Goal: Task Accomplishment & Management: Use online tool/utility

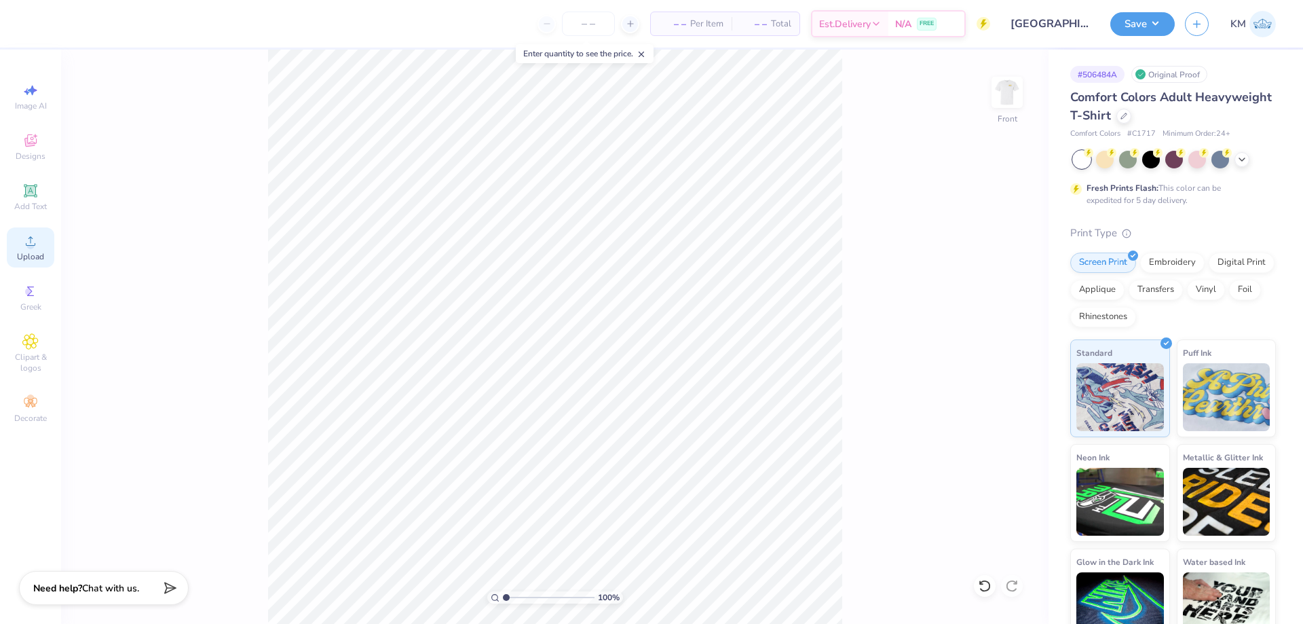
click at [37, 250] on div "Upload" at bounding box center [31, 247] width 48 height 40
click at [30, 244] on circle at bounding box center [29, 245] width 7 height 7
click at [31, 238] on icon at bounding box center [30, 241] width 16 height 16
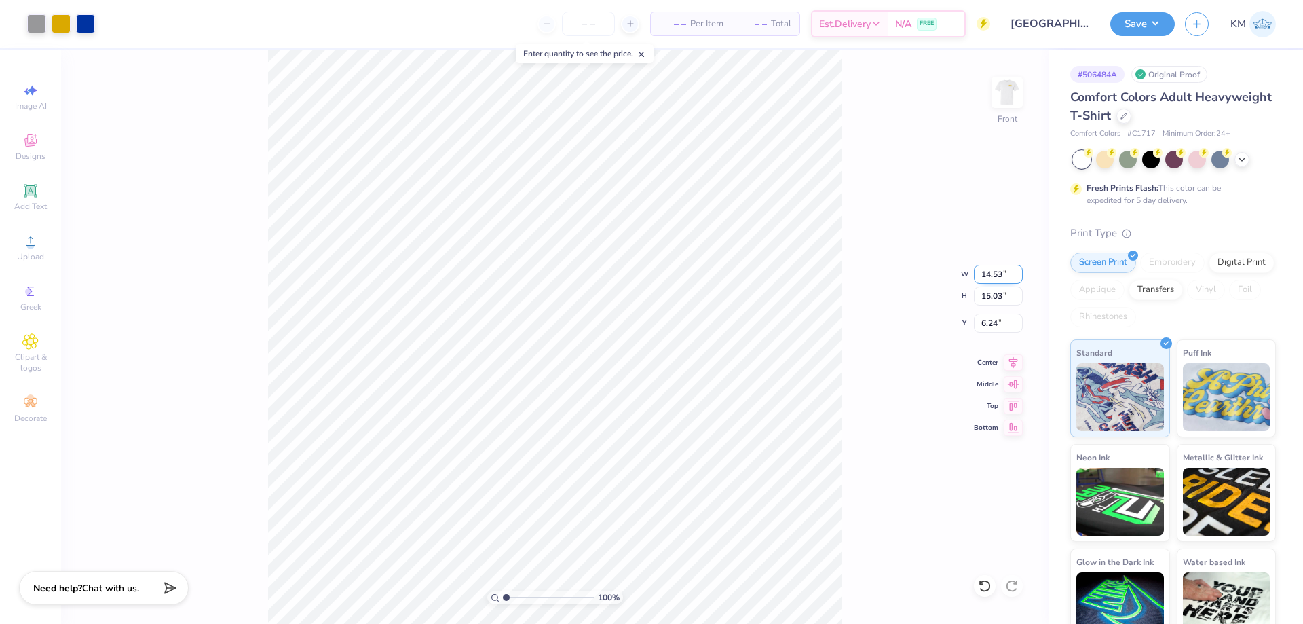
click at [987, 279] on input "14.53" at bounding box center [998, 274] width 49 height 19
type input "3"
click at [983, 318] on input "6.24" at bounding box center [998, 323] width 49 height 19
type input "11.00"
type input "11.37"
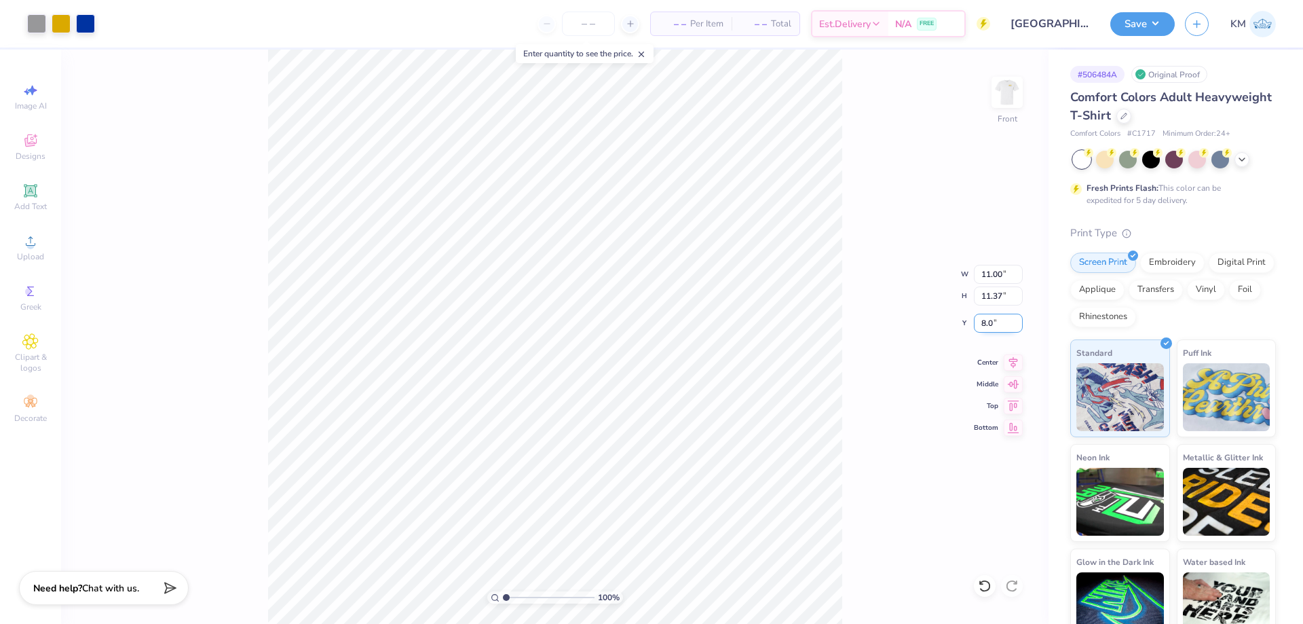
type input "8"
type input "3.00"
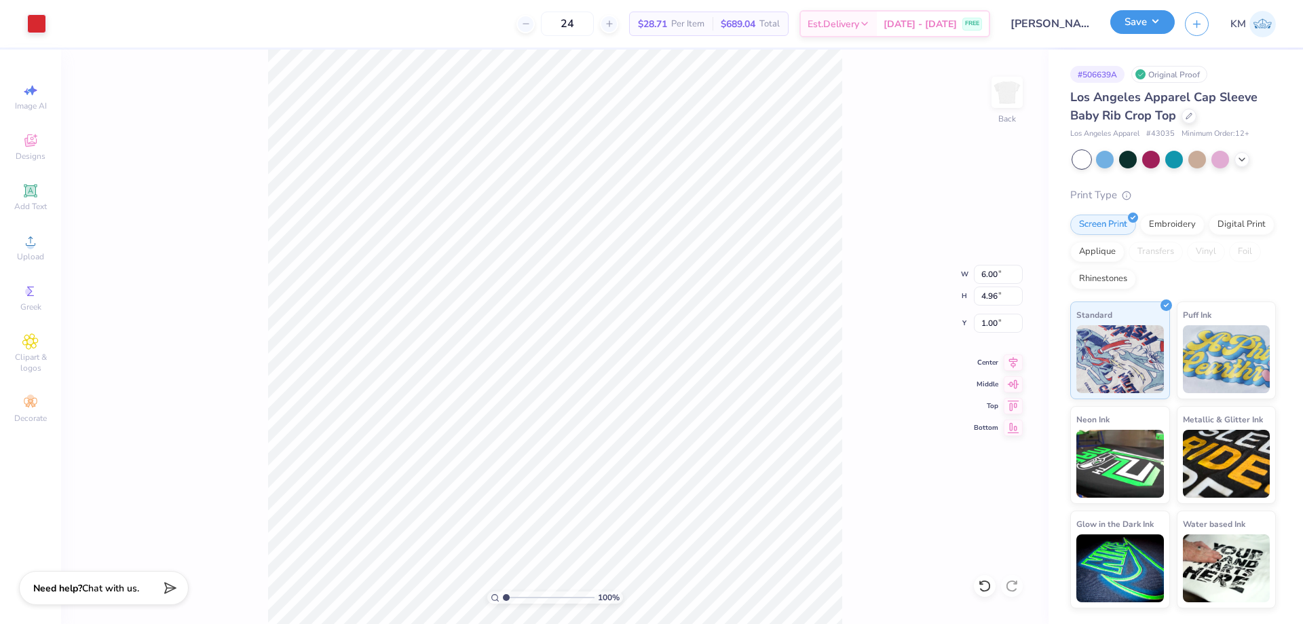
click at [1153, 26] on button "Save" at bounding box center [1143, 22] width 64 height 24
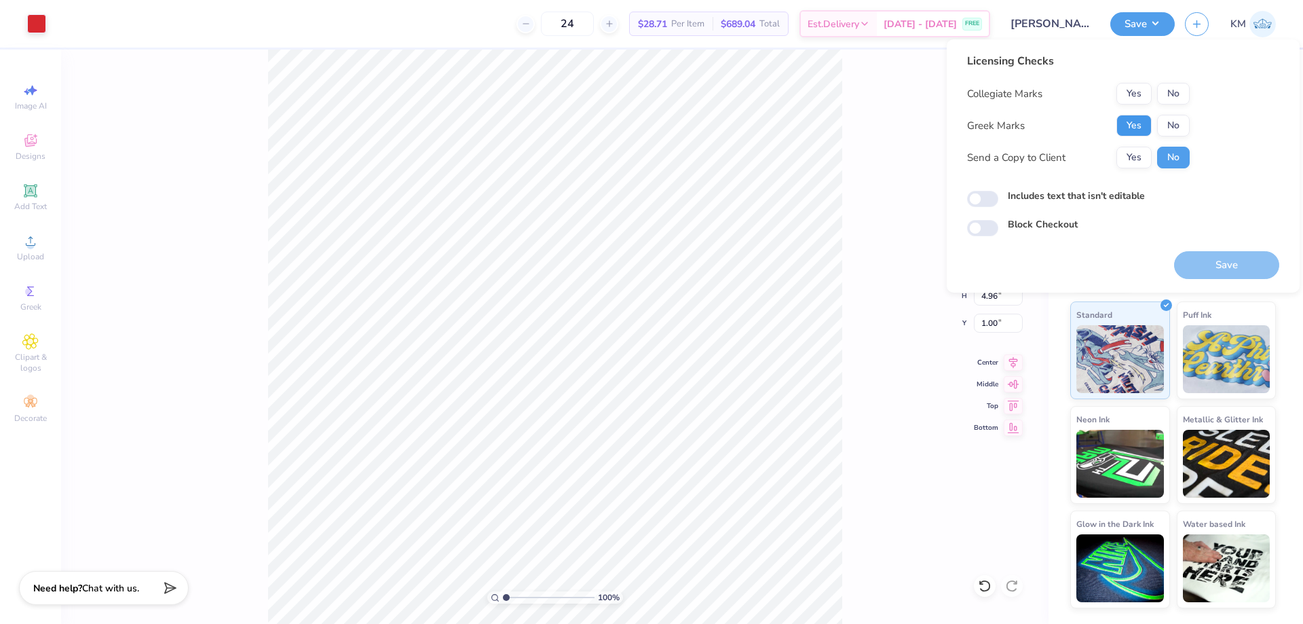
click at [1141, 122] on button "Yes" at bounding box center [1134, 126] width 35 height 22
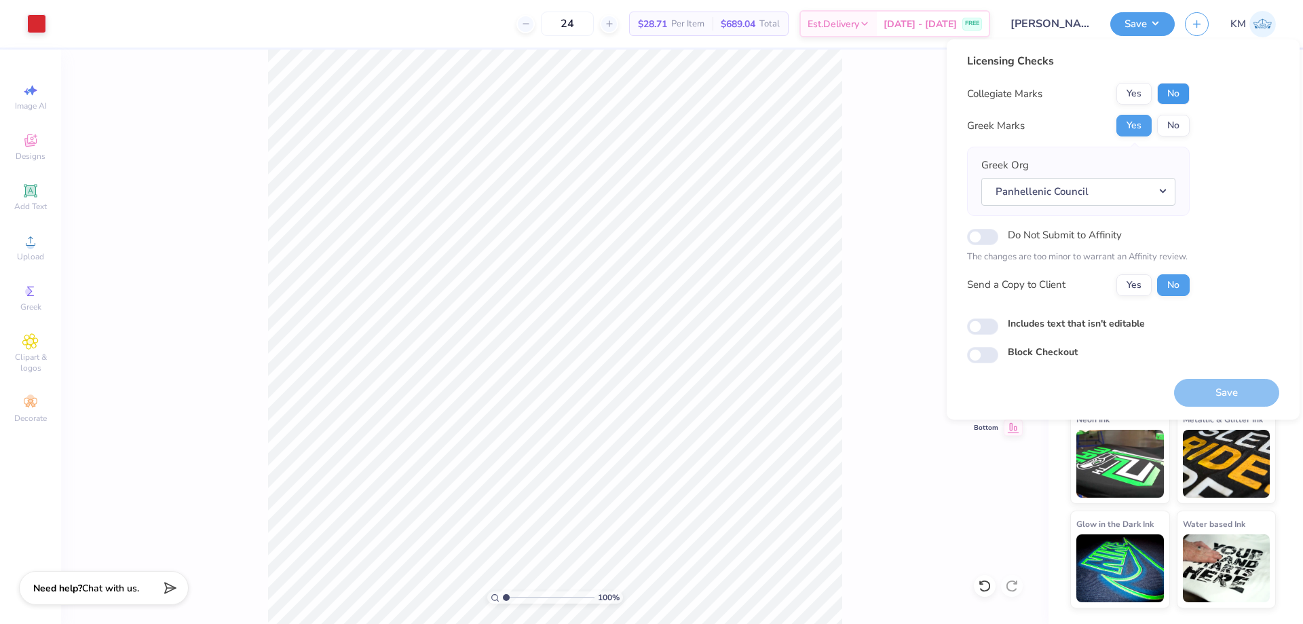
click at [1174, 97] on button "No" at bounding box center [1173, 94] width 33 height 22
click at [1146, 292] on button "Yes" at bounding box center [1134, 285] width 35 height 22
click at [1170, 279] on button "No" at bounding box center [1173, 285] width 33 height 22
click at [1208, 398] on button "Save" at bounding box center [1226, 393] width 105 height 28
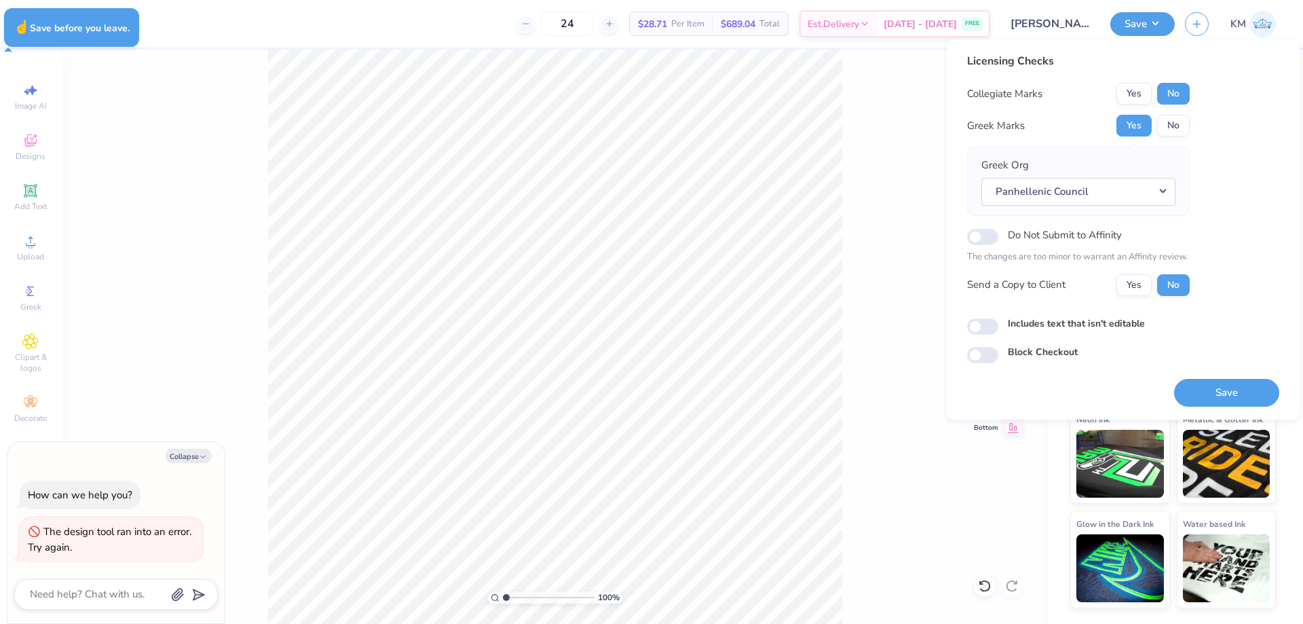
type textarea "x"
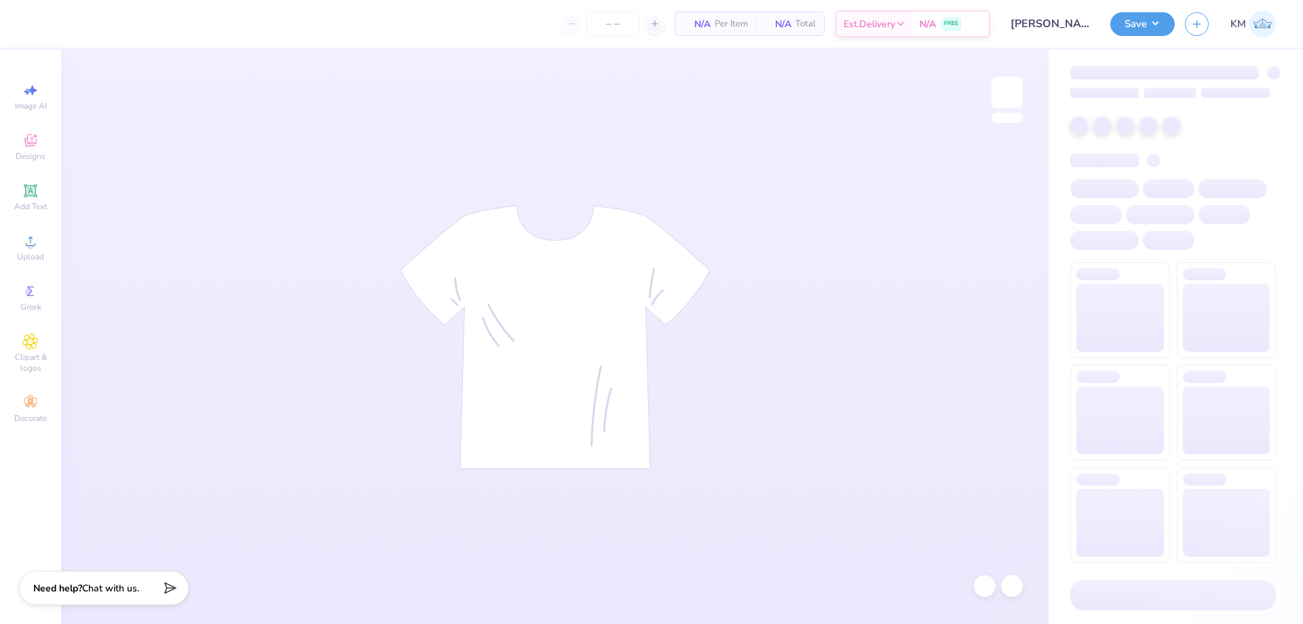
type input "24"
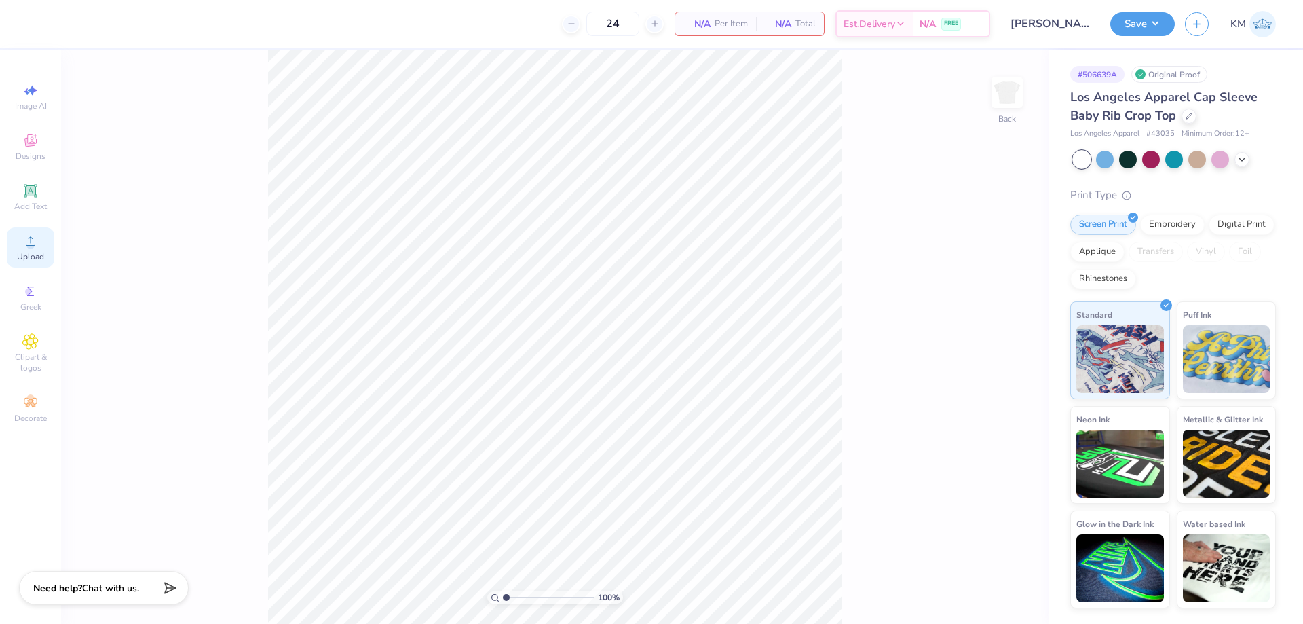
click at [31, 246] on circle at bounding box center [29, 245] width 7 height 7
click at [34, 250] on div "Upload" at bounding box center [31, 247] width 48 height 40
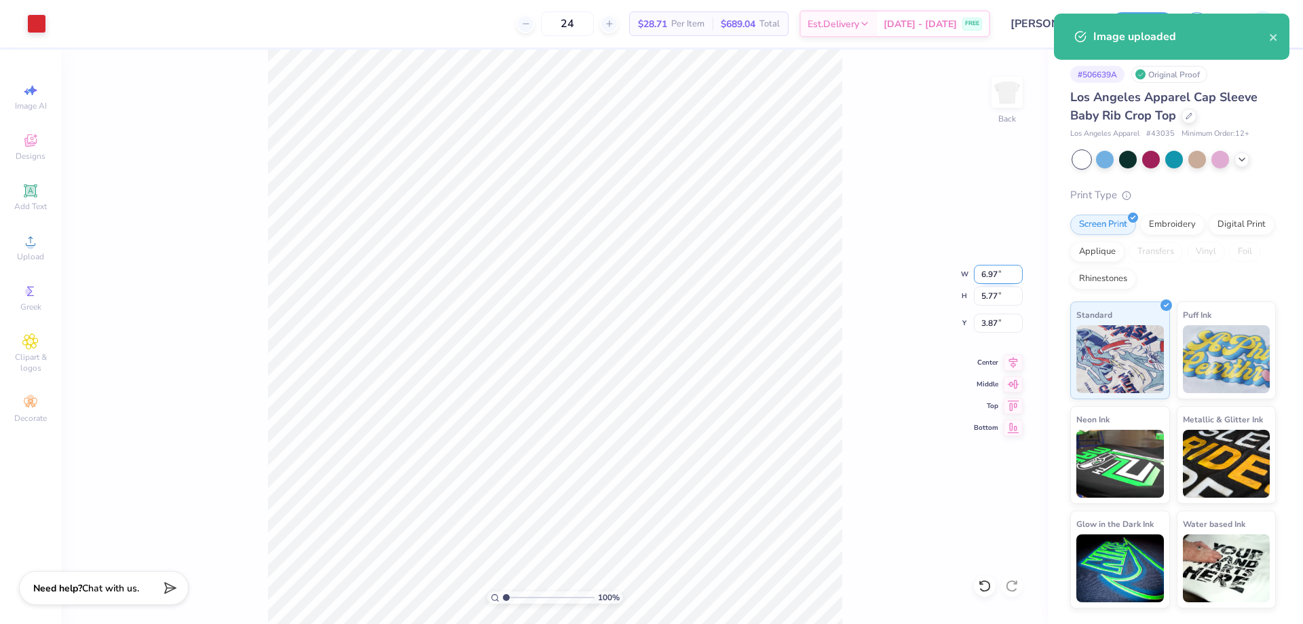
click at [999, 280] on input "6.97" at bounding box center [998, 274] width 49 height 19
type input "6"
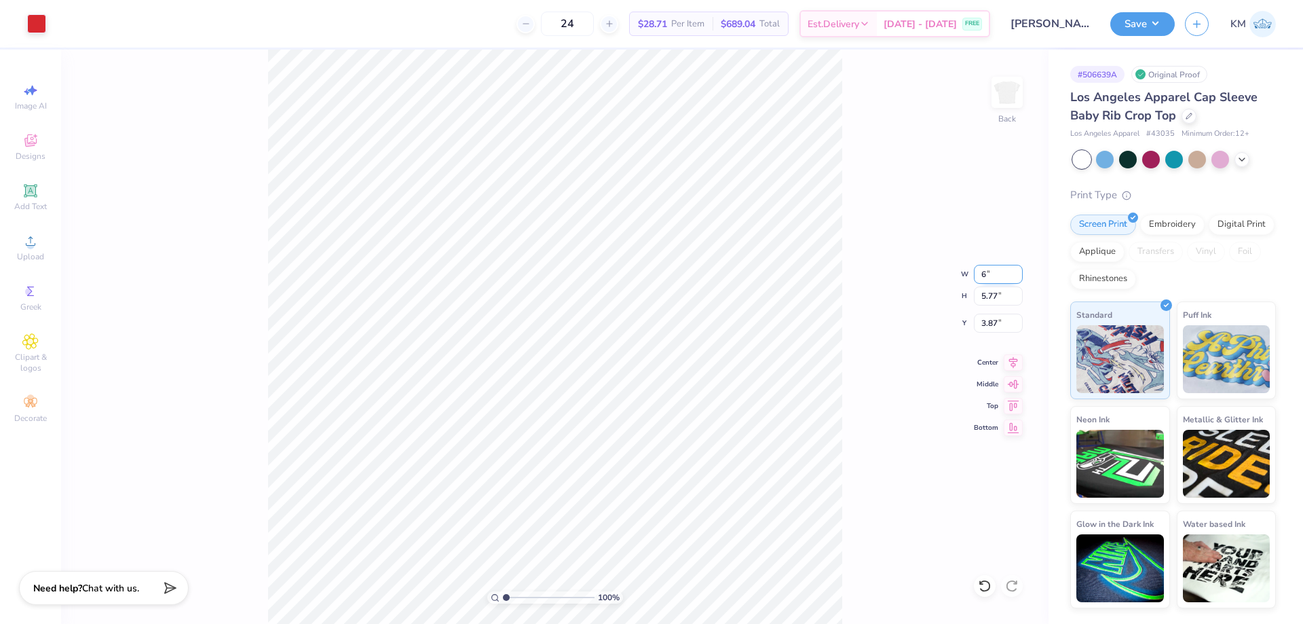
type input "6.00"
type input "4.96"
click at [990, 326] on input "4.27" at bounding box center [998, 323] width 49 height 19
type input "7"
type input "1.00"
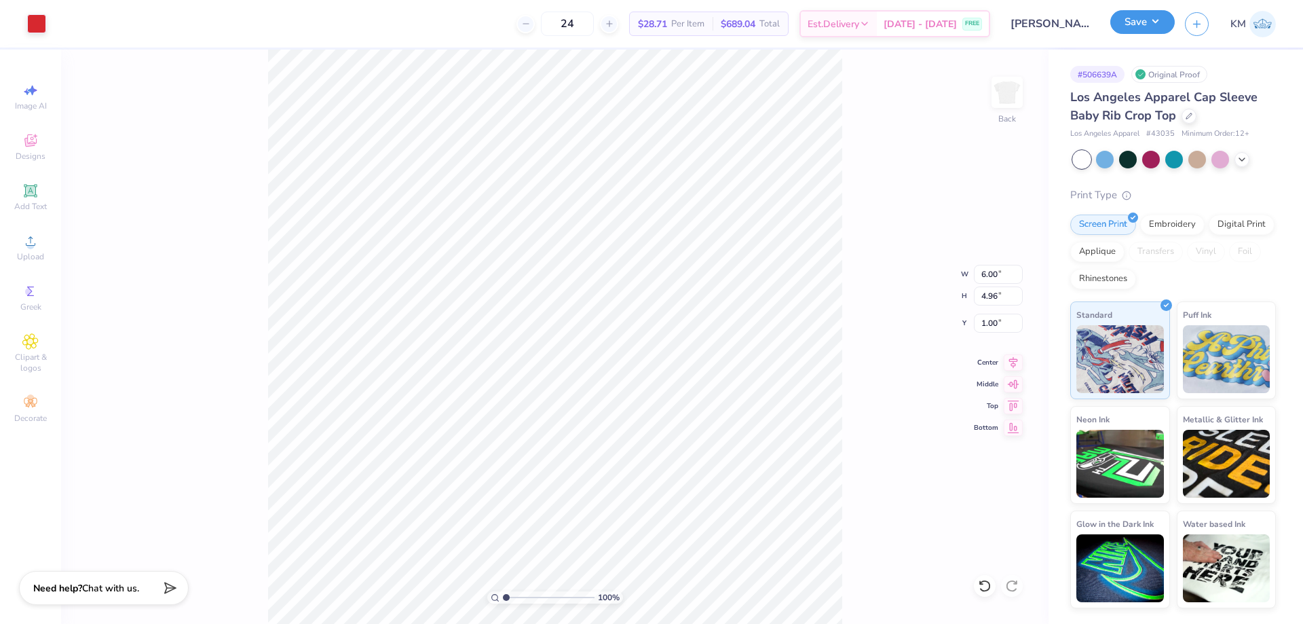
click at [1142, 31] on button "Save" at bounding box center [1143, 22] width 64 height 24
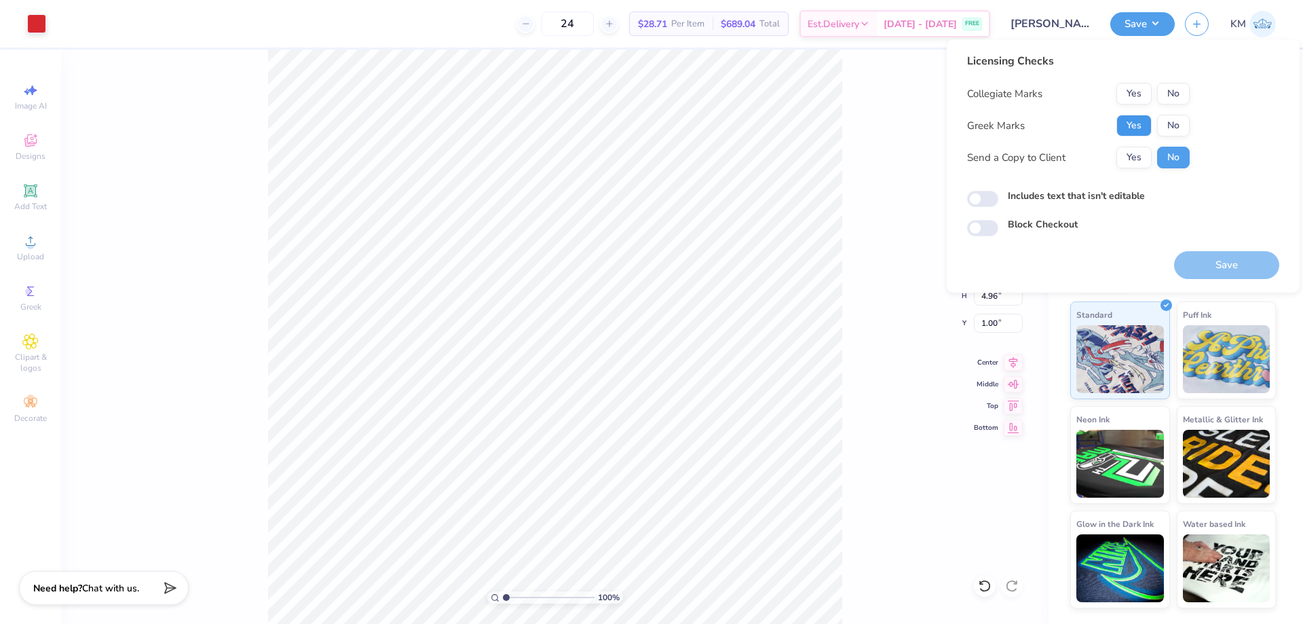
click at [1139, 125] on button "Yes" at bounding box center [1134, 126] width 35 height 22
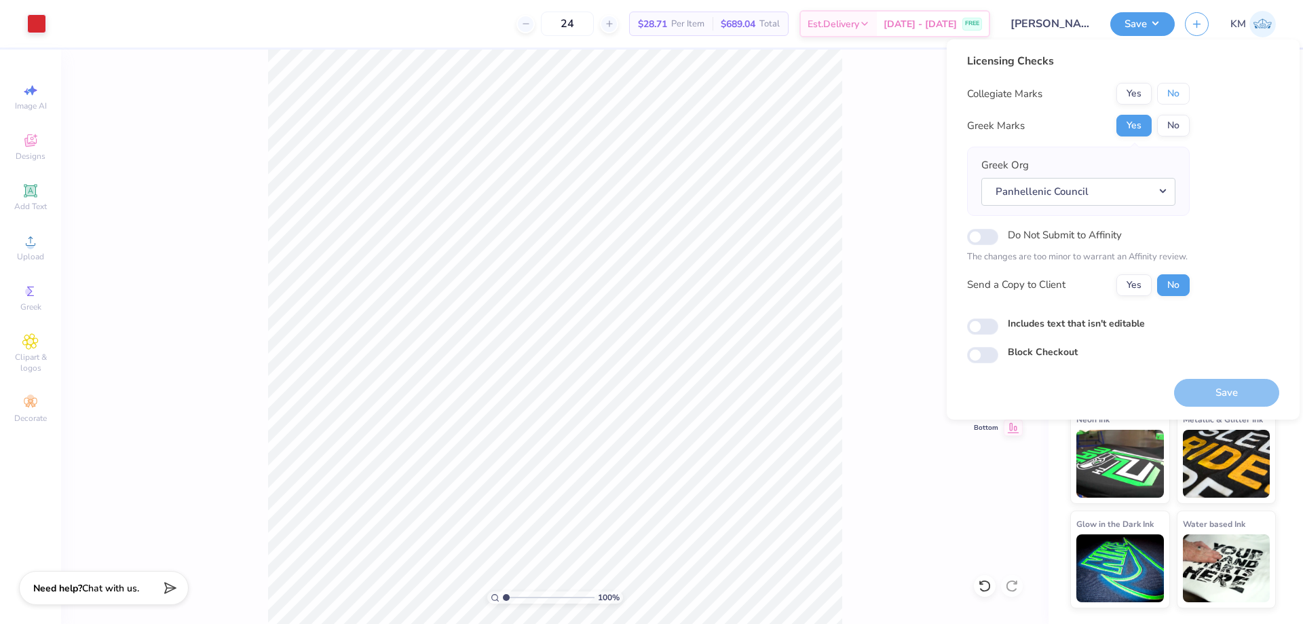
click at [1169, 95] on button "No" at bounding box center [1173, 94] width 33 height 22
click at [1219, 395] on button "Save" at bounding box center [1226, 393] width 105 height 28
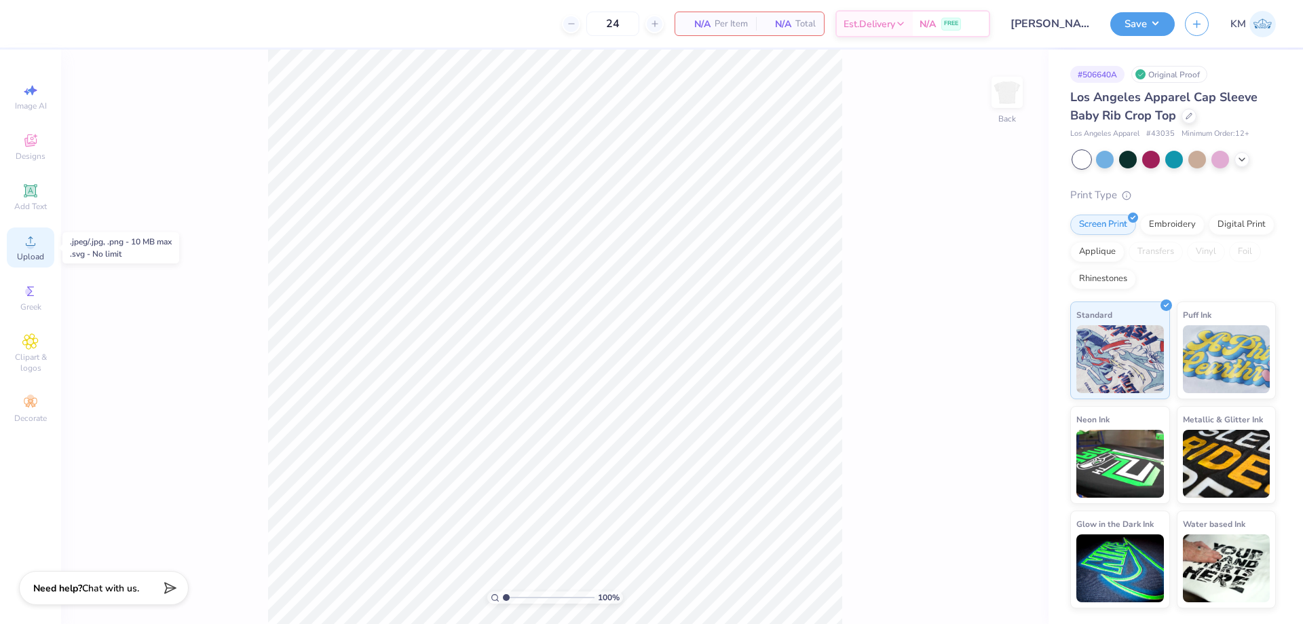
click at [31, 251] on span "Upload" at bounding box center [30, 256] width 27 height 11
click at [29, 249] on div "Upload" at bounding box center [31, 247] width 48 height 40
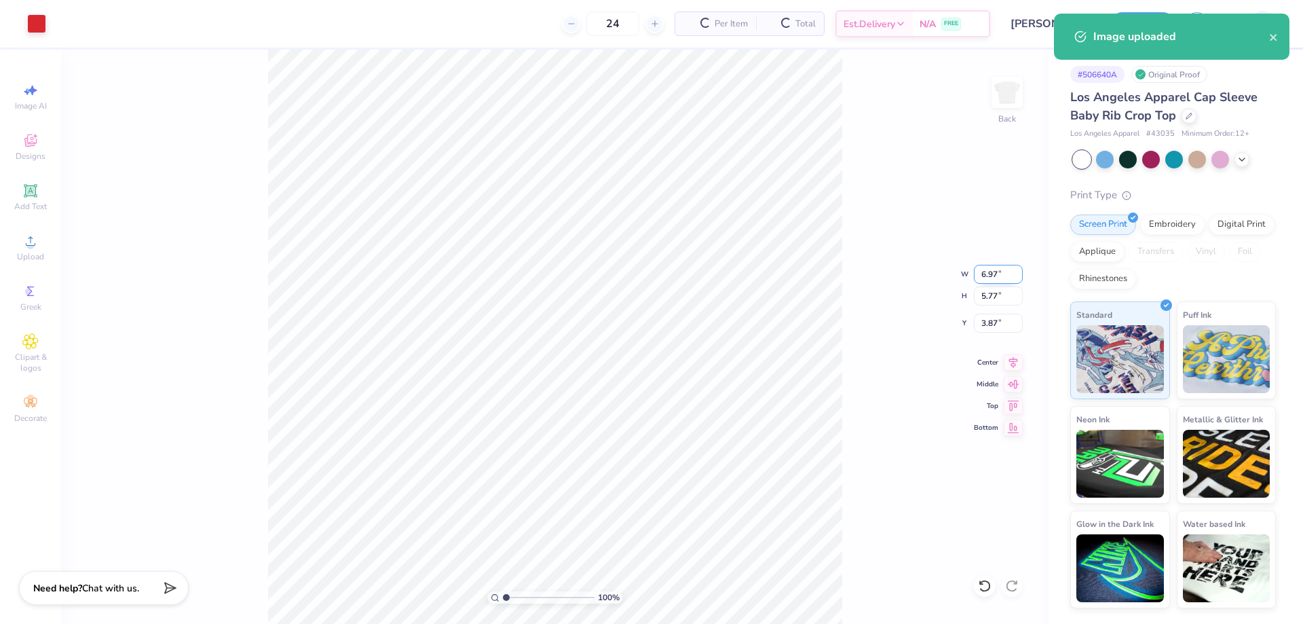
click at [988, 280] on input "6.97" at bounding box center [998, 274] width 49 height 19
type input "6"
type input "6.00"
type input "4.96"
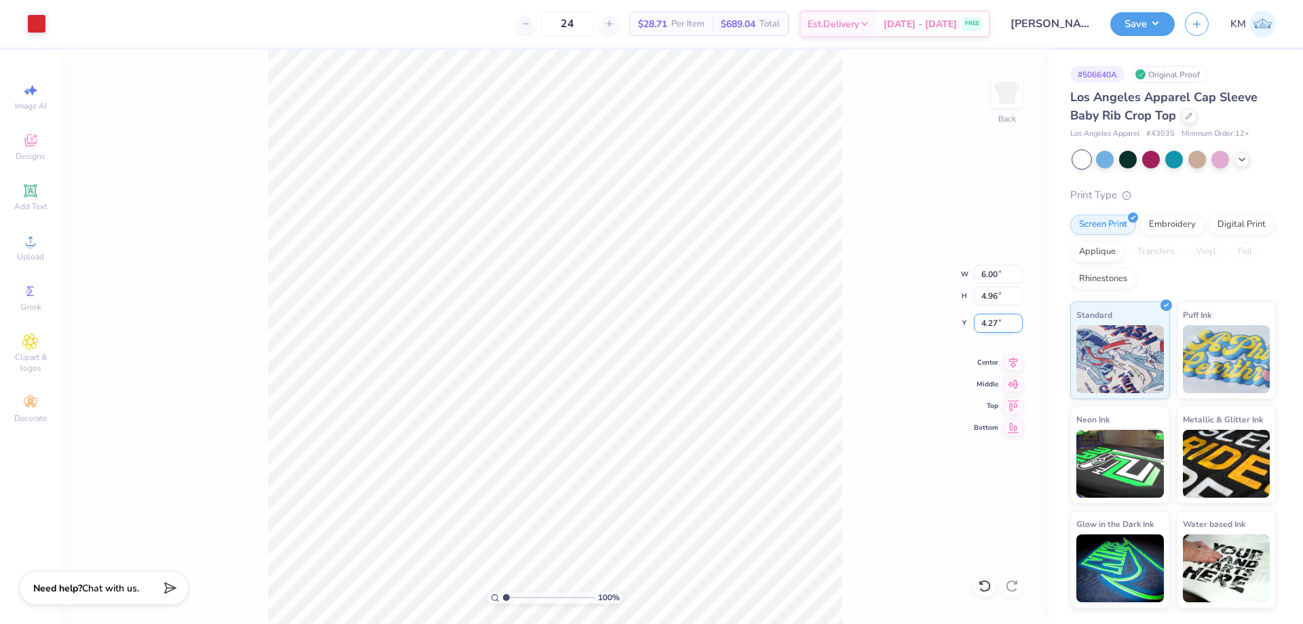
click at [986, 320] on input "4.27" at bounding box center [998, 323] width 49 height 19
type input "7"
type input "1.00"
click at [1147, 25] on button "Save" at bounding box center [1143, 22] width 64 height 24
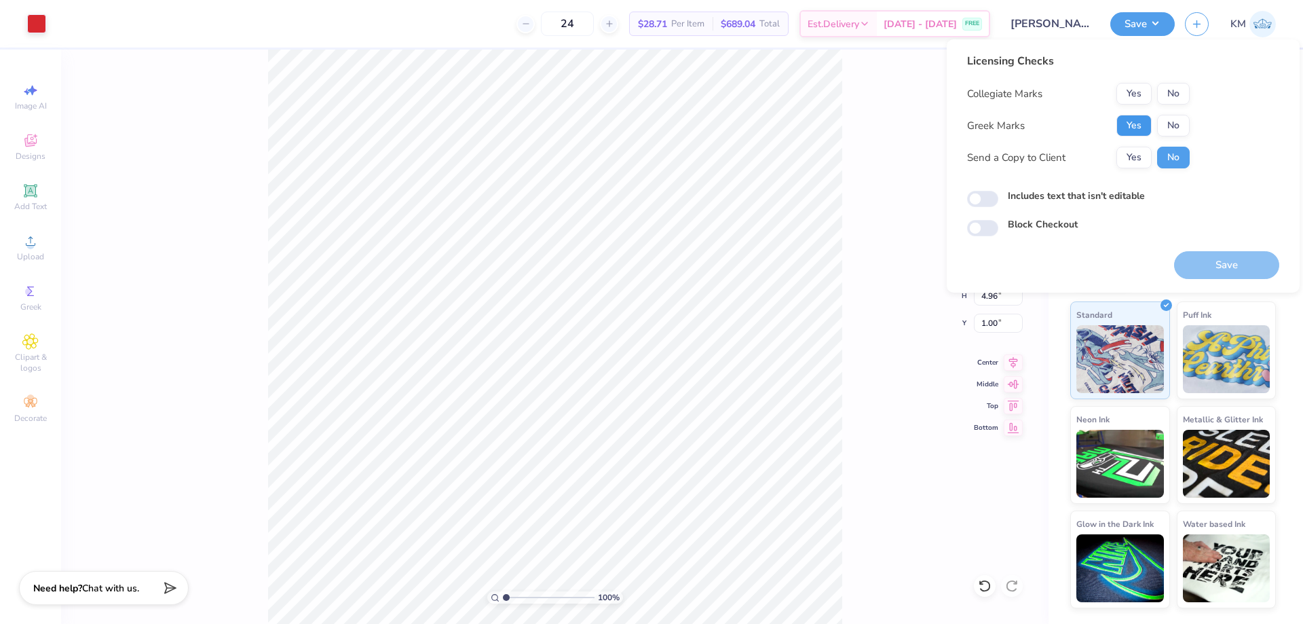
click at [1133, 125] on button "Yes" at bounding box center [1134, 126] width 35 height 22
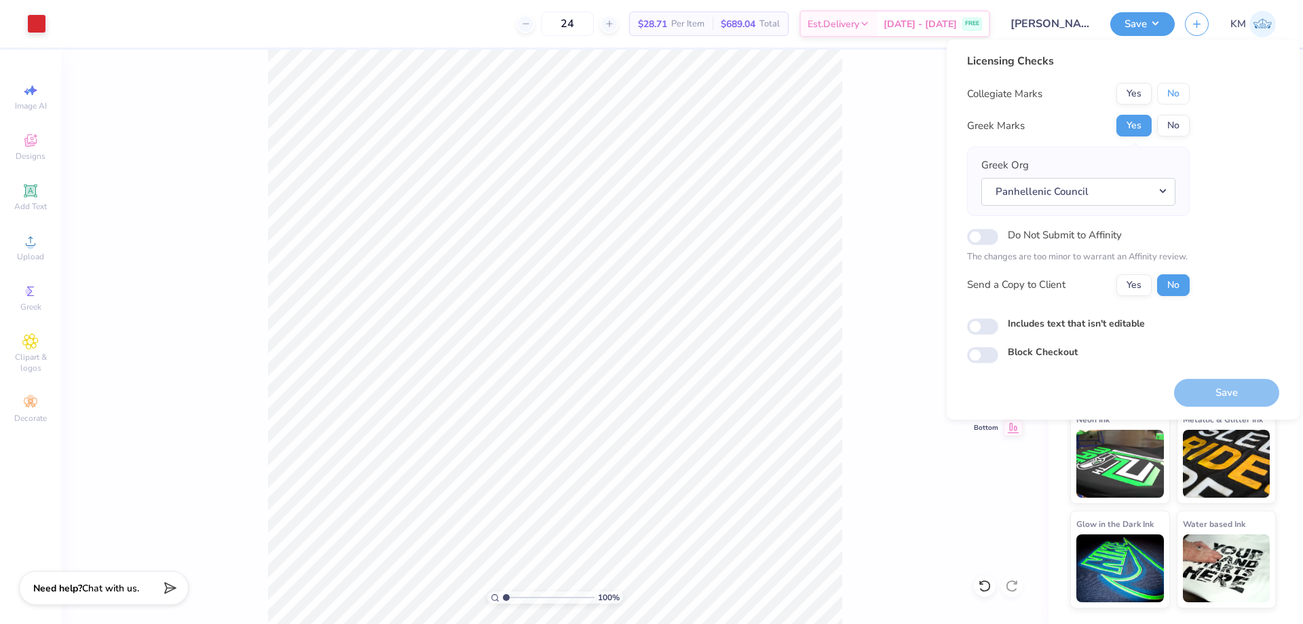
click at [1166, 96] on button "No" at bounding box center [1173, 94] width 33 height 22
click at [990, 238] on input "Do Not Submit to Affinity" at bounding box center [982, 237] width 31 height 16
checkbox input "true"
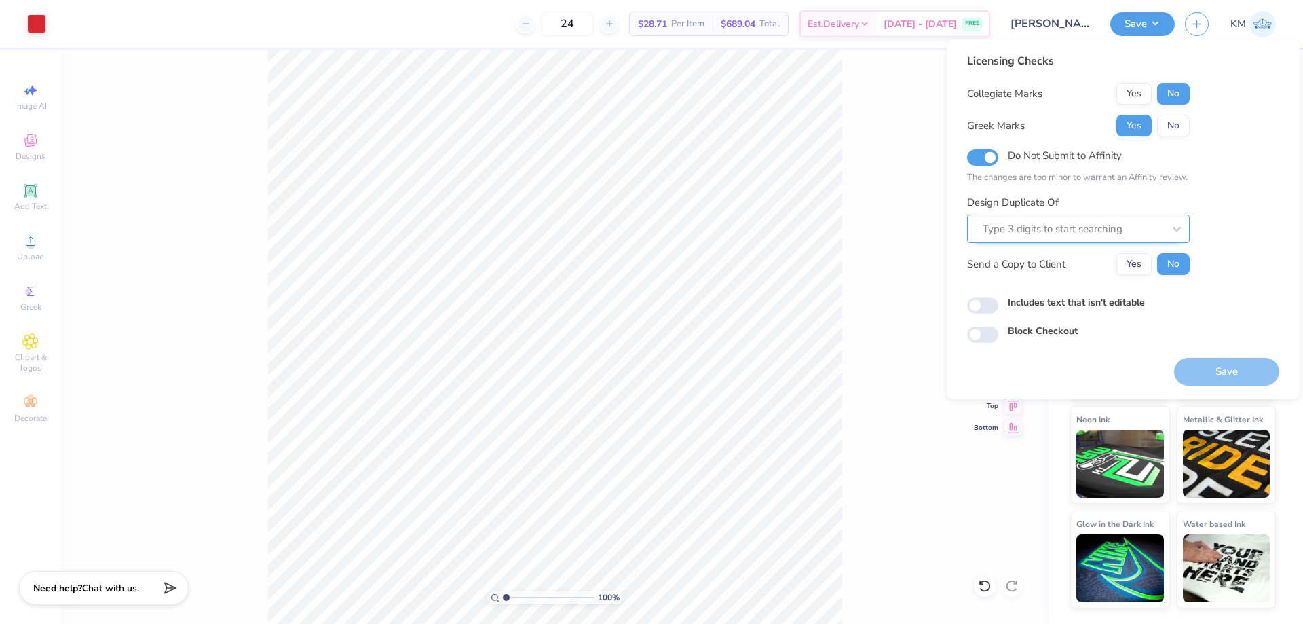
click at [1132, 231] on div at bounding box center [1073, 229] width 181 height 18
click at [1109, 233] on div at bounding box center [1073, 229] width 181 height 18
paste input "506639A"
click at [1077, 259] on div "506639A" at bounding box center [1079, 265] width 212 height 22
type input "506639A"
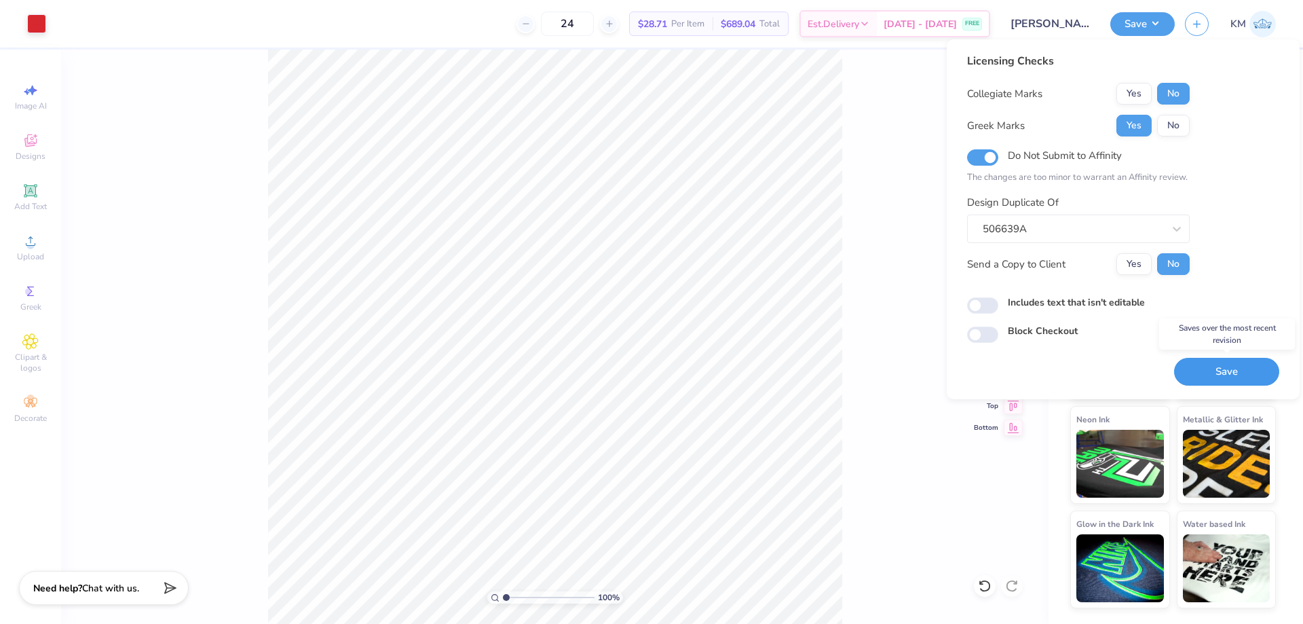
click at [1216, 368] on button "Save" at bounding box center [1226, 372] width 105 height 28
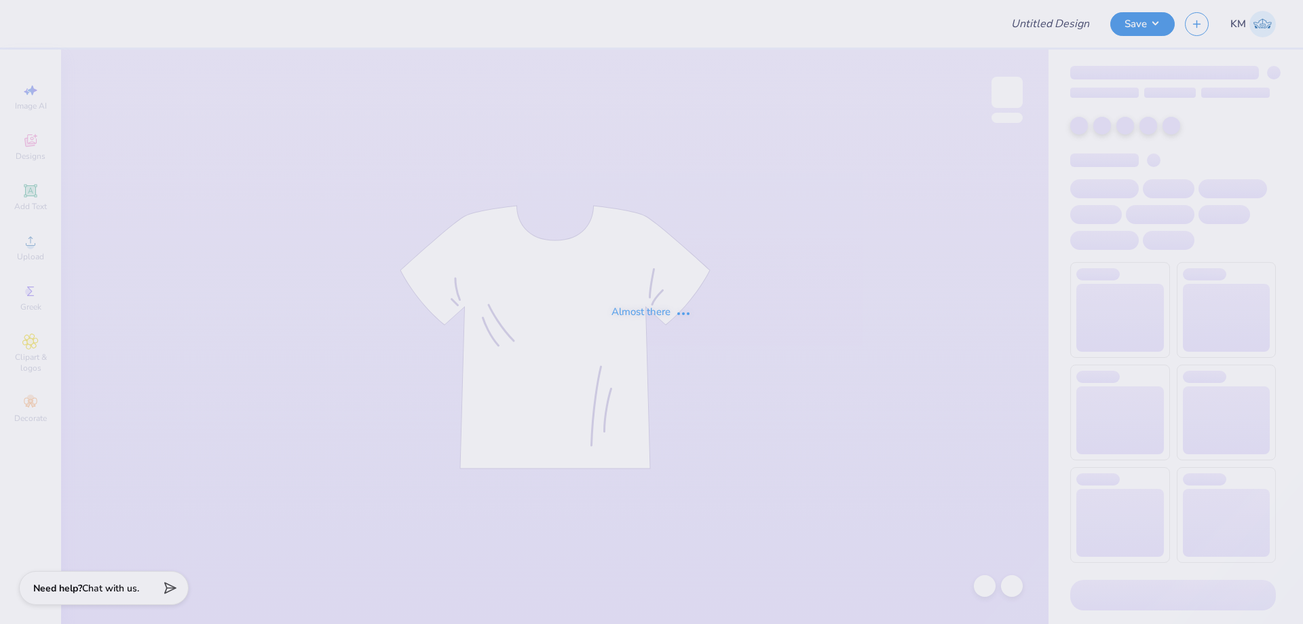
type input "[GEOGRAPHIC_DATA][US_STATE] : [PERSON_NAME] [PERSON_NAME]"
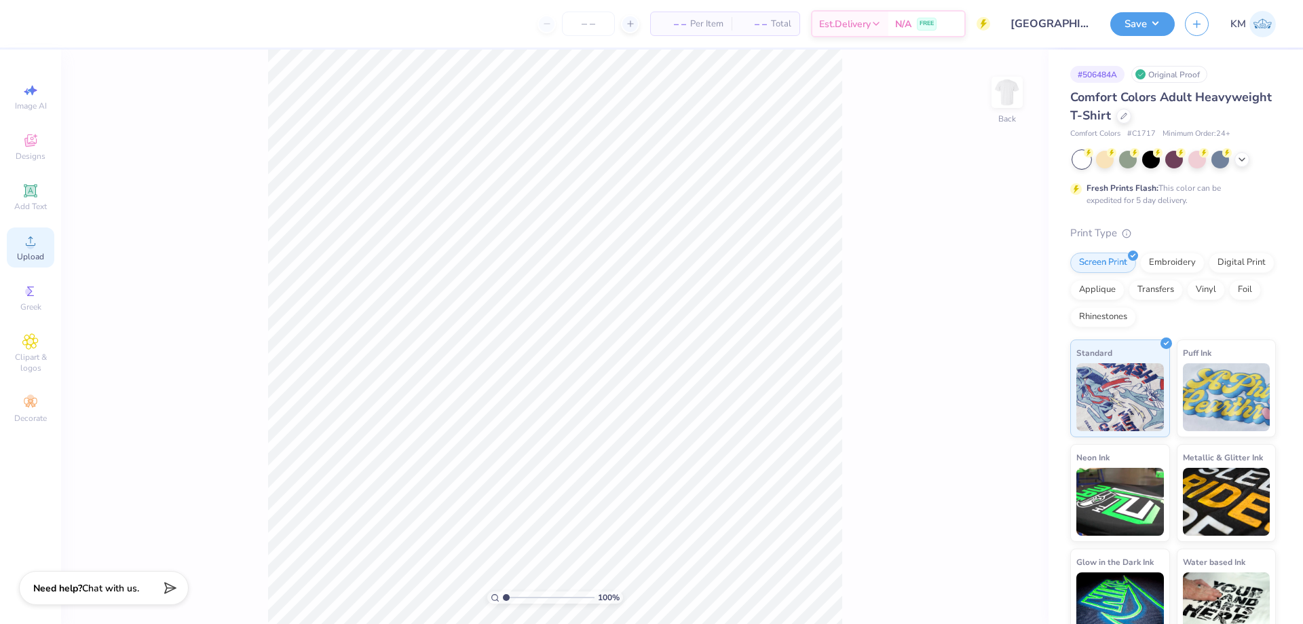
click at [31, 255] on span "Upload" at bounding box center [30, 256] width 27 height 11
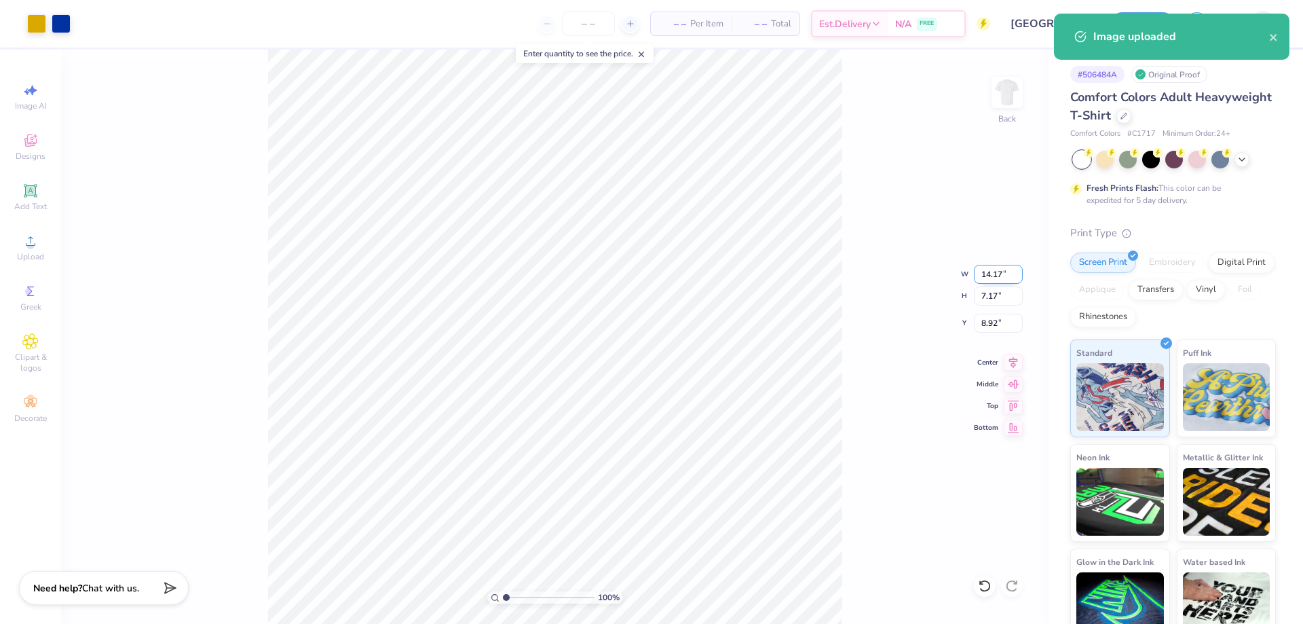
click at [987, 269] on input "14.17" at bounding box center [998, 274] width 49 height 19
type input "7"
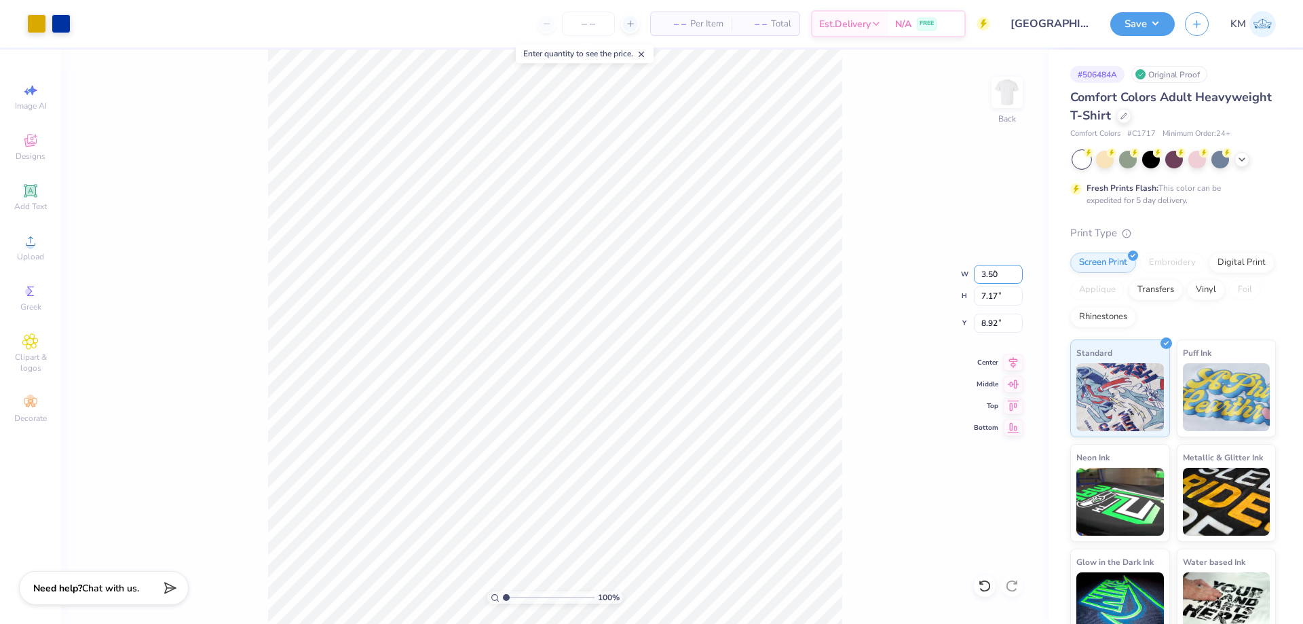
type input "3.50"
type input "1.77"
click at [1003, 322] on input "11.62" at bounding box center [998, 323] width 49 height 19
type input "1"
type input "3.00"
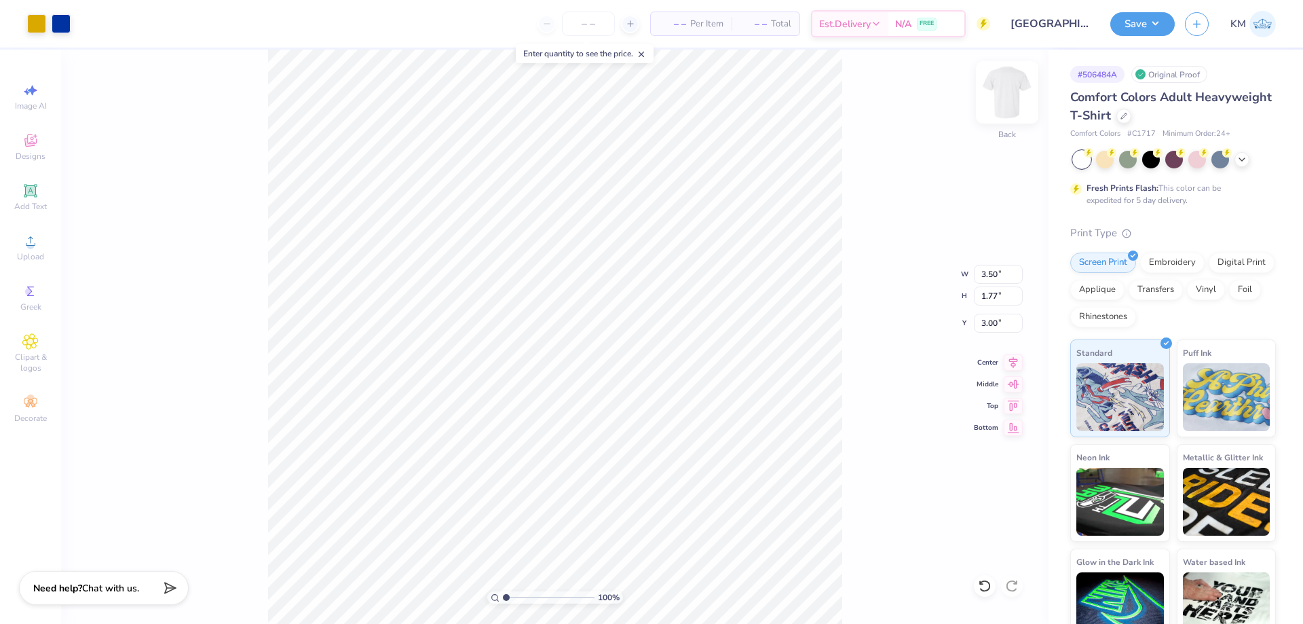
click at [1014, 88] on img at bounding box center [1007, 92] width 54 height 54
click at [49, 256] on div "Upload" at bounding box center [31, 247] width 48 height 40
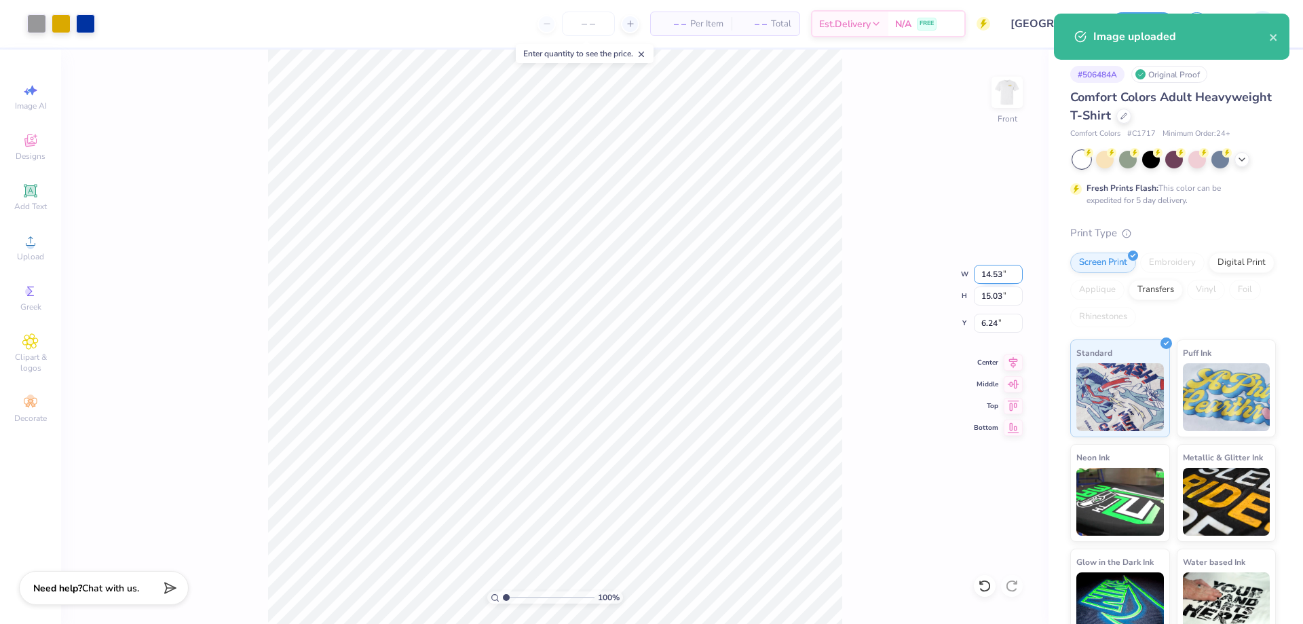
click at [987, 280] on input "14.53" at bounding box center [998, 274] width 49 height 19
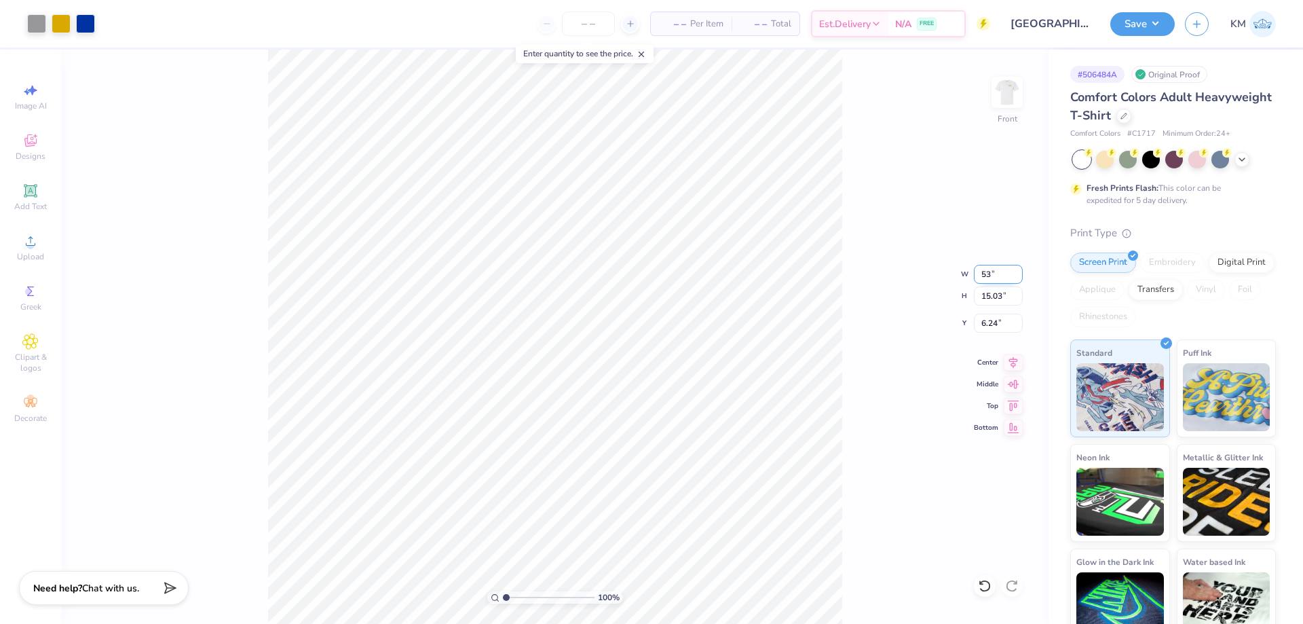
type input "3"
type input "11"
click at [992, 319] on input "6.24" at bounding box center [998, 323] width 49 height 19
type input "6"
click at [992, 324] on input "6" at bounding box center [998, 323] width 49 height 19
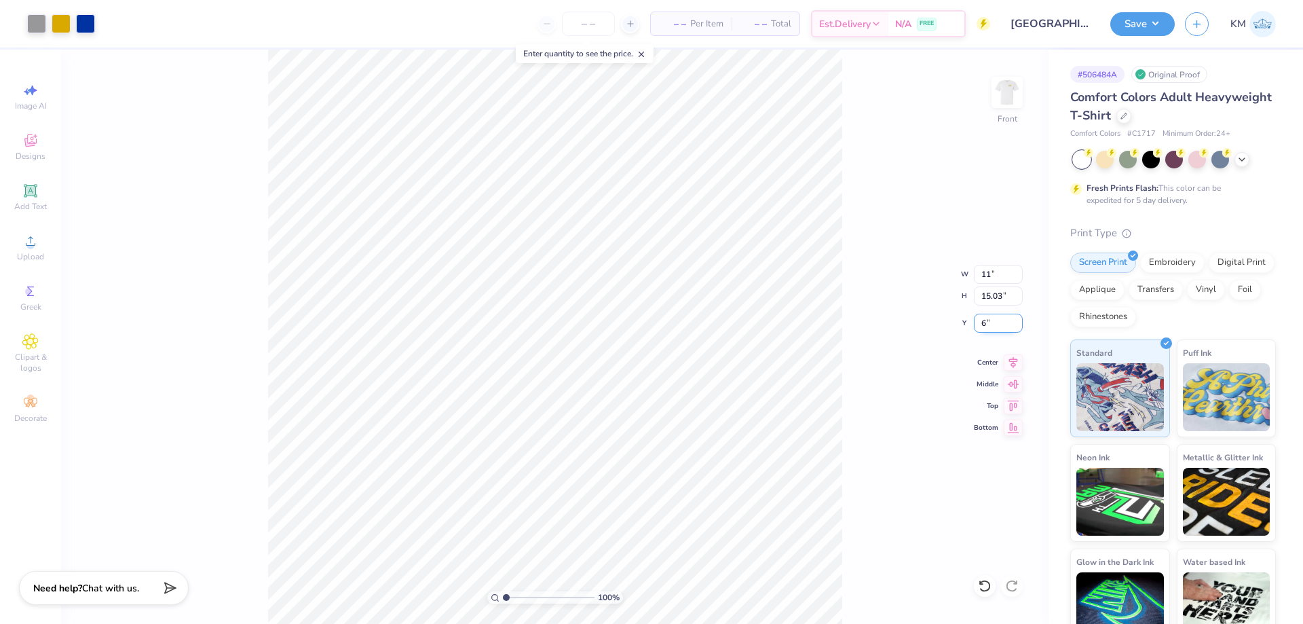
type input "11.00"
type input "11.37"
type input "3.00"
click at [1137, 26] on button "Save" at bounding box center [1143, 22] width 64 height 24
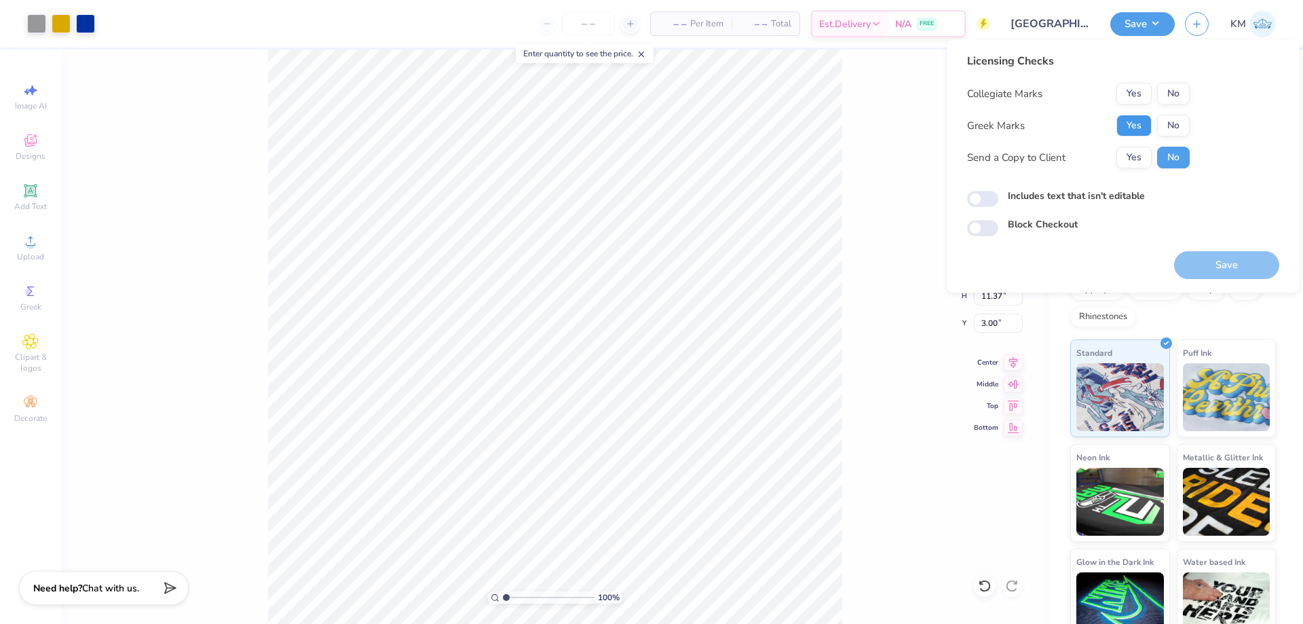
click at [1138, 133] on button "Yes" at bounding box center [1134, 126] width 35 height 22
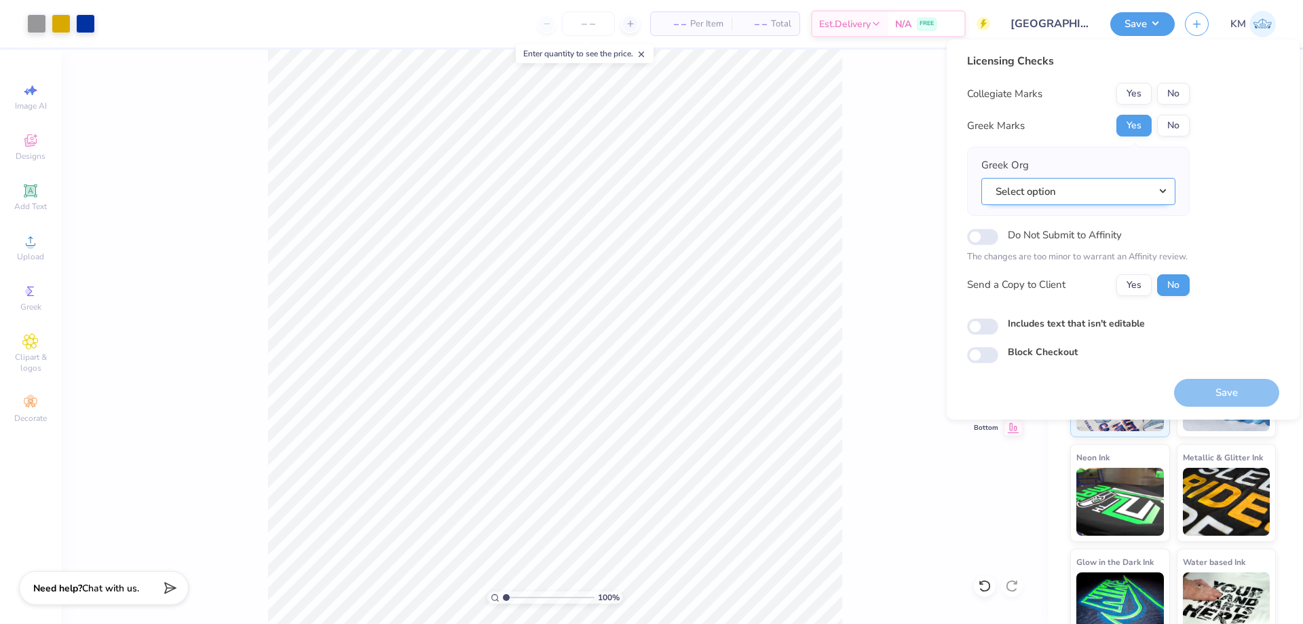
click at [1106, 195] on button "Select option" at bounding box center [1079, 192] width 194 height 28
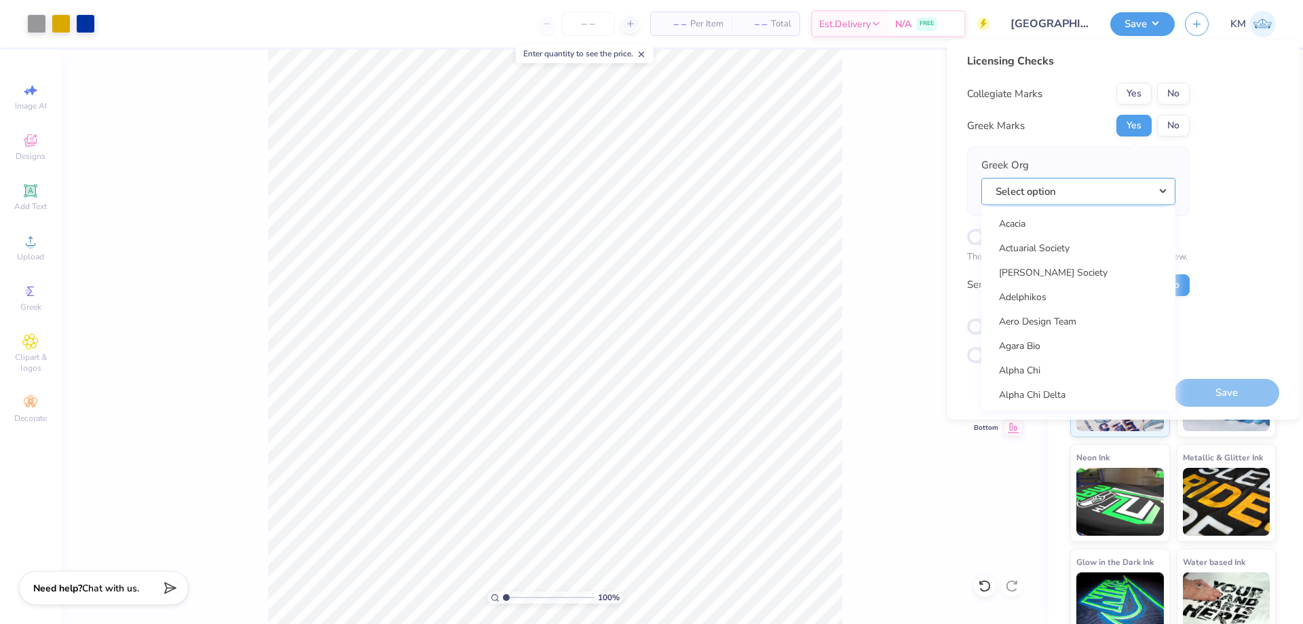
click at [1106, 195] on button "Select option" at bounding box center [1079, 192] width 194 height 28
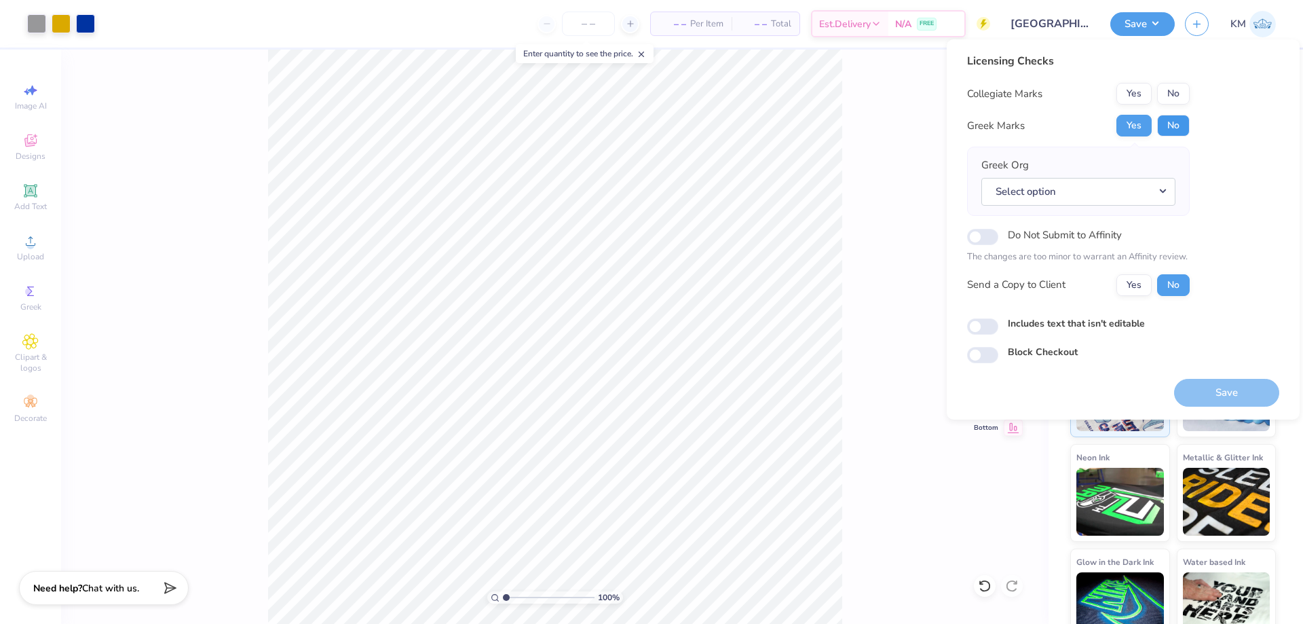
click at [1168, 126] on button "No" at bounding box center [1173, 126] width 33 height 22
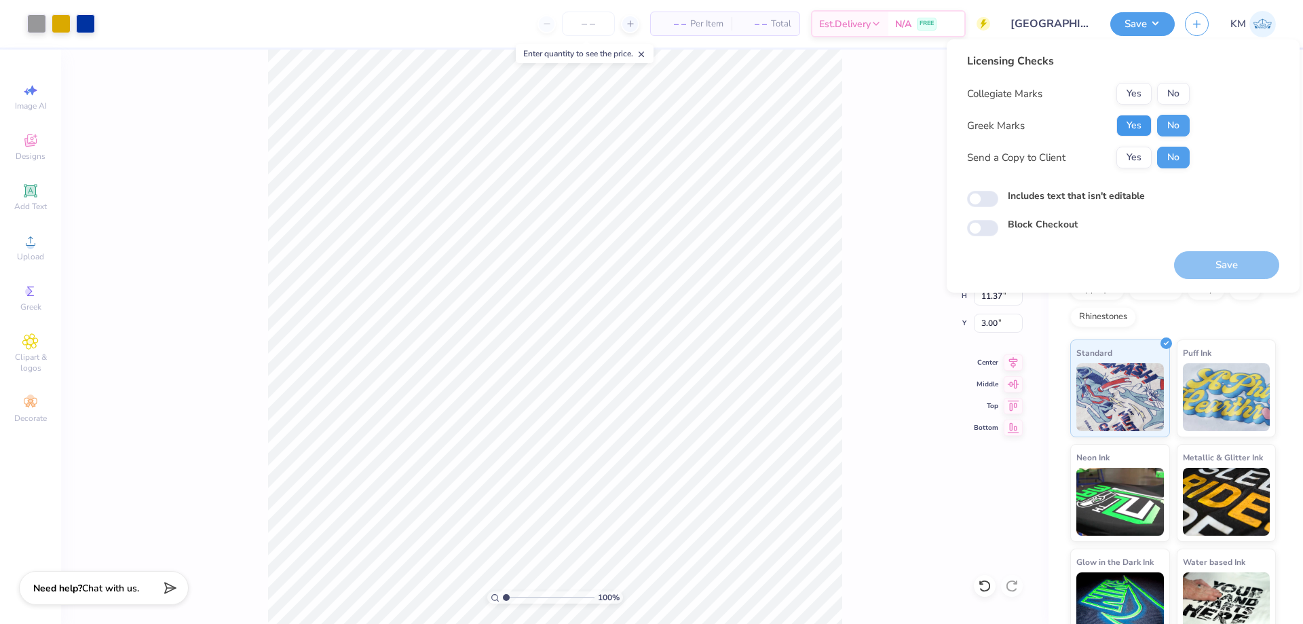
click at [1134, 122] on button "Yes" at bounding box center [1134, 126] width 35 height 22
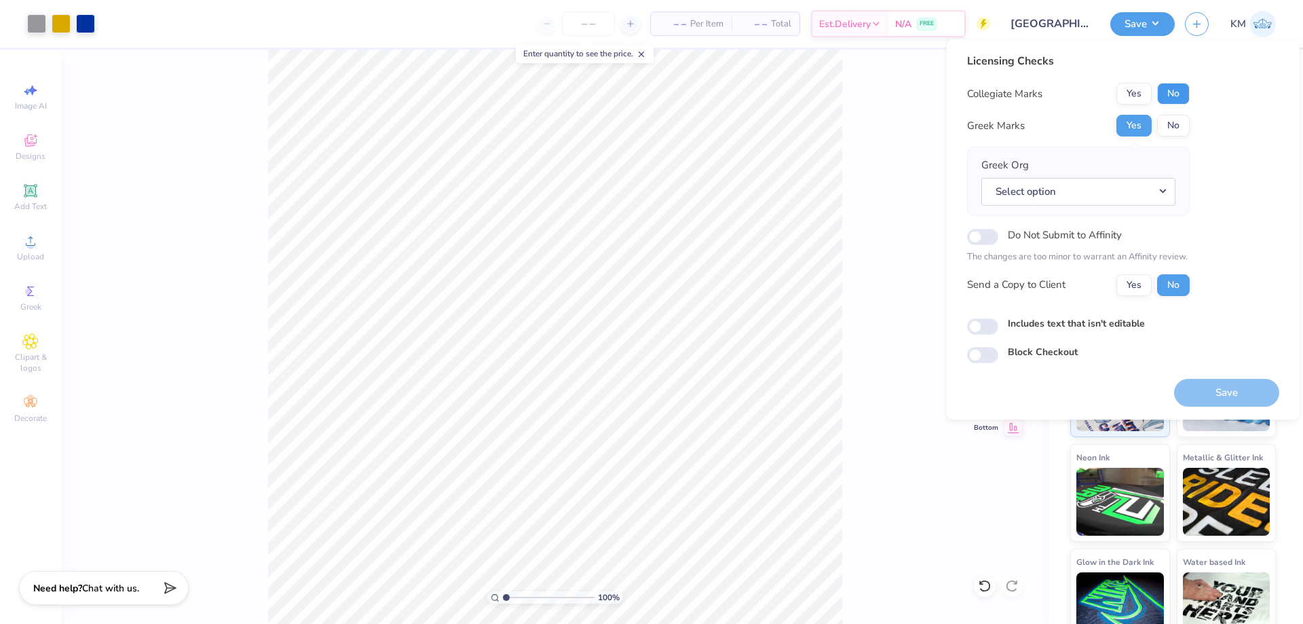
click at [1161, 94] on button "No" at bounding box center [1173, 94] width 33 height 22
click at [1052, 180] on button "Select option" at bounding box center [1079, 192] width 194 height 28
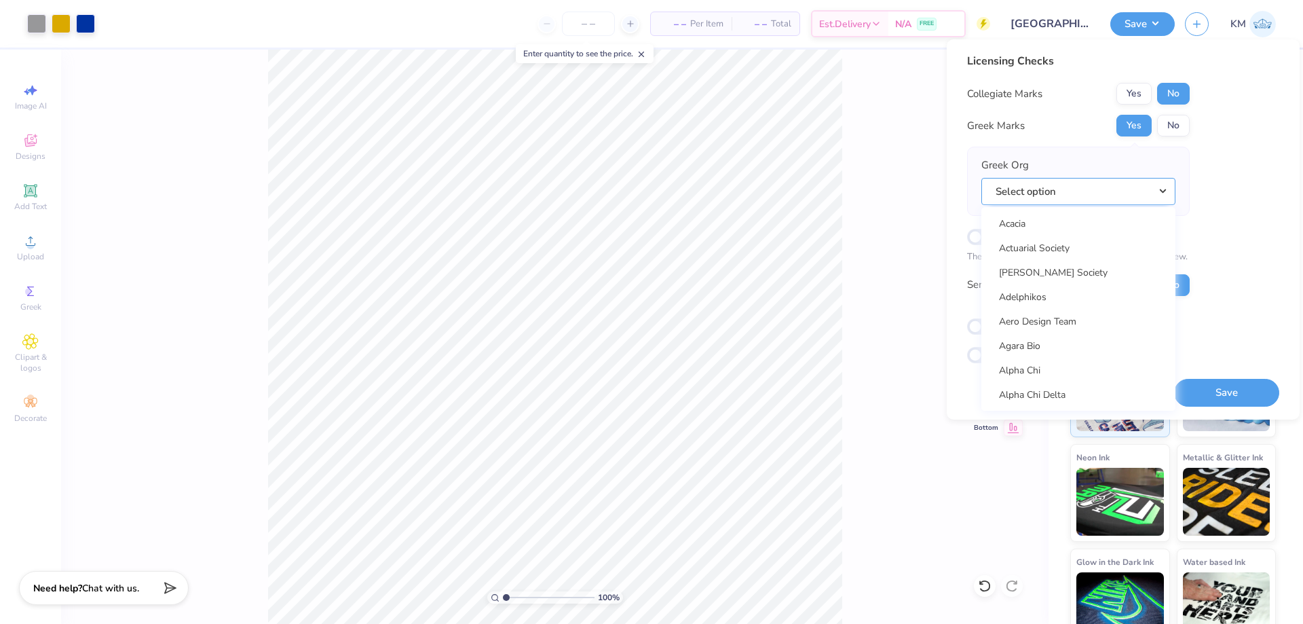
click at [1052, 182] on button "Select option" at bounding box center [1079, 192] width 194 height 28
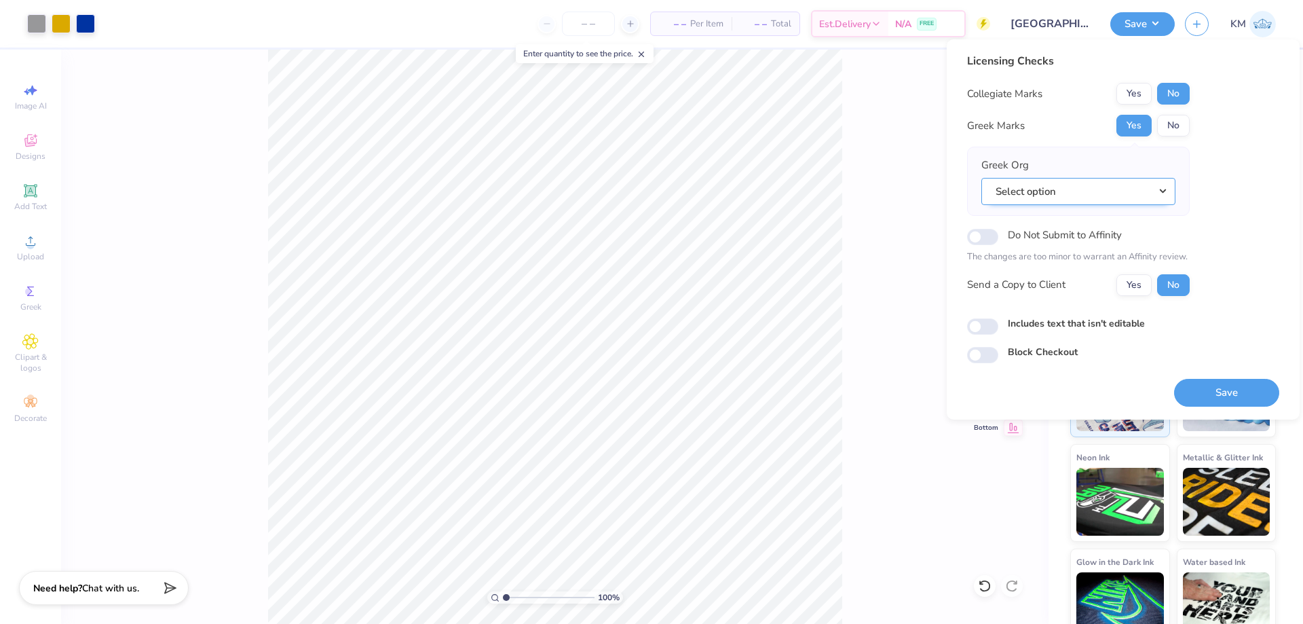
click at [1061, 187] on button "Select option" at bounding box center [1079, 192] width 194 height 28
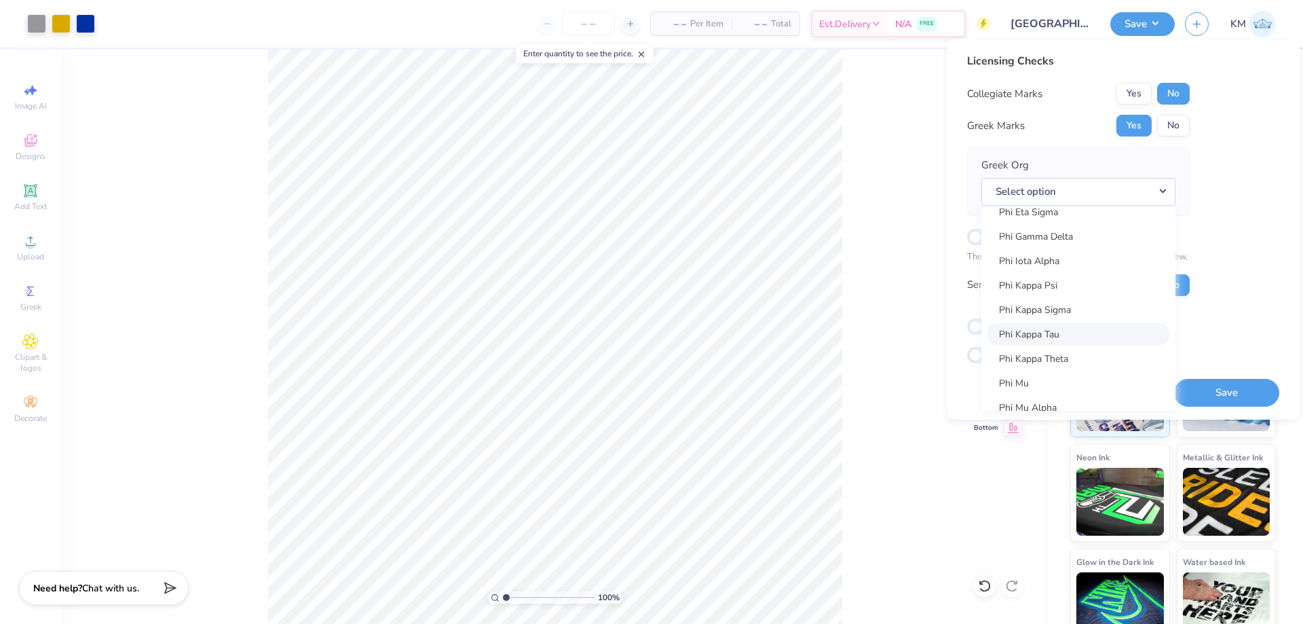
click at [1064, 329] on link "Phi Kappa Tau" at bounding box center [1078, 334] width 183 height 22
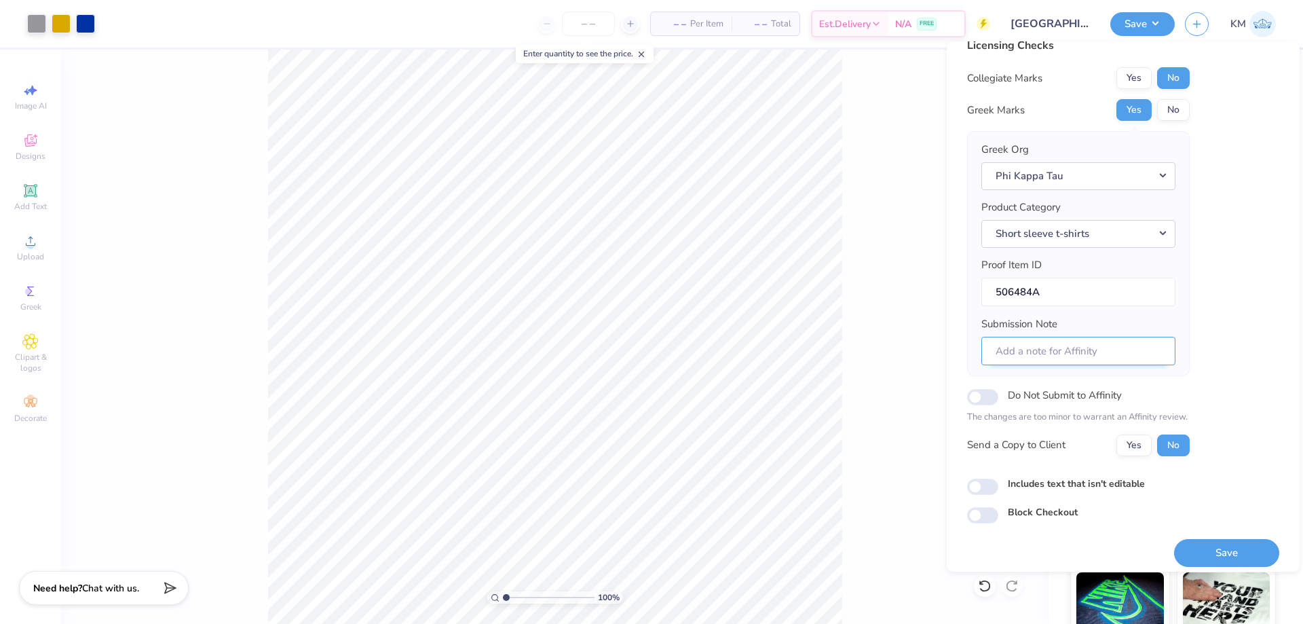
scroll to position [26, 0]
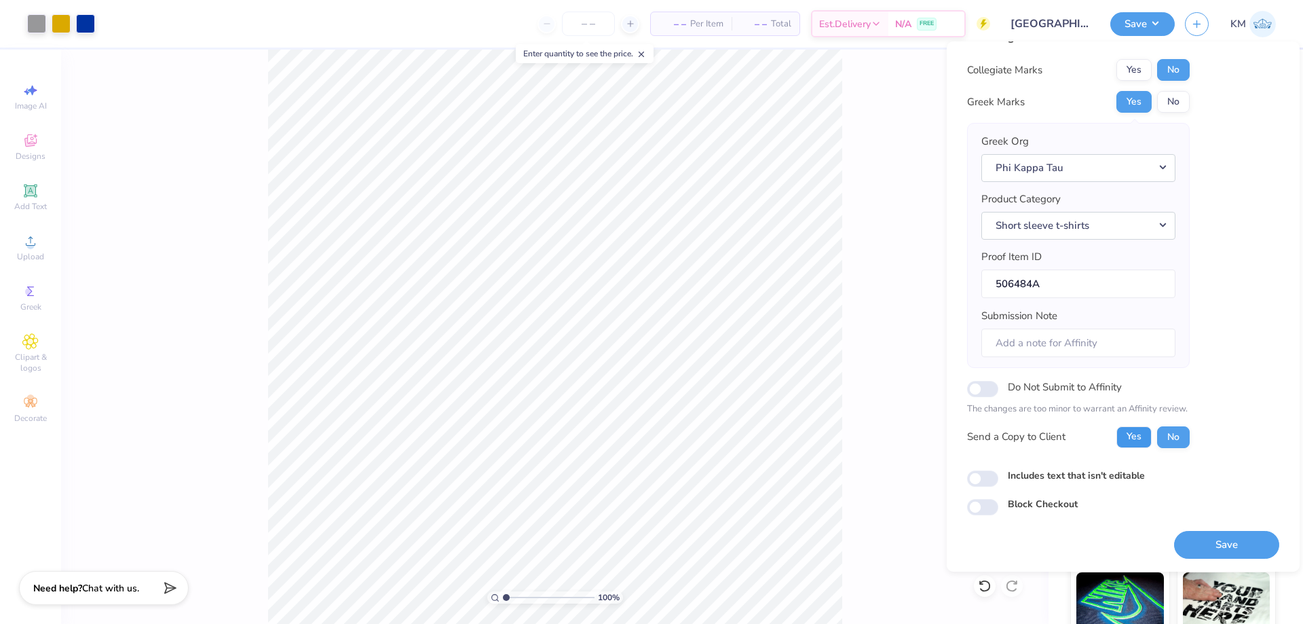
click at [1136, 435] on button "Yes" at bounding box center [1134, 437] width 35 height 22
click at [1170, 434] on button "No" at bounding box center [1173, 437] width 33 height 22
click at [1136, 430] on button "Yes" at bounding box center [1134, 437] width 35 height 22
click at [1156, 436] on div "Yes No" at bounding box center [1153, 437] width 73 height 22
click at [1168, 431] on button "No" at bounding box center [1173, 437] width 33 height 22
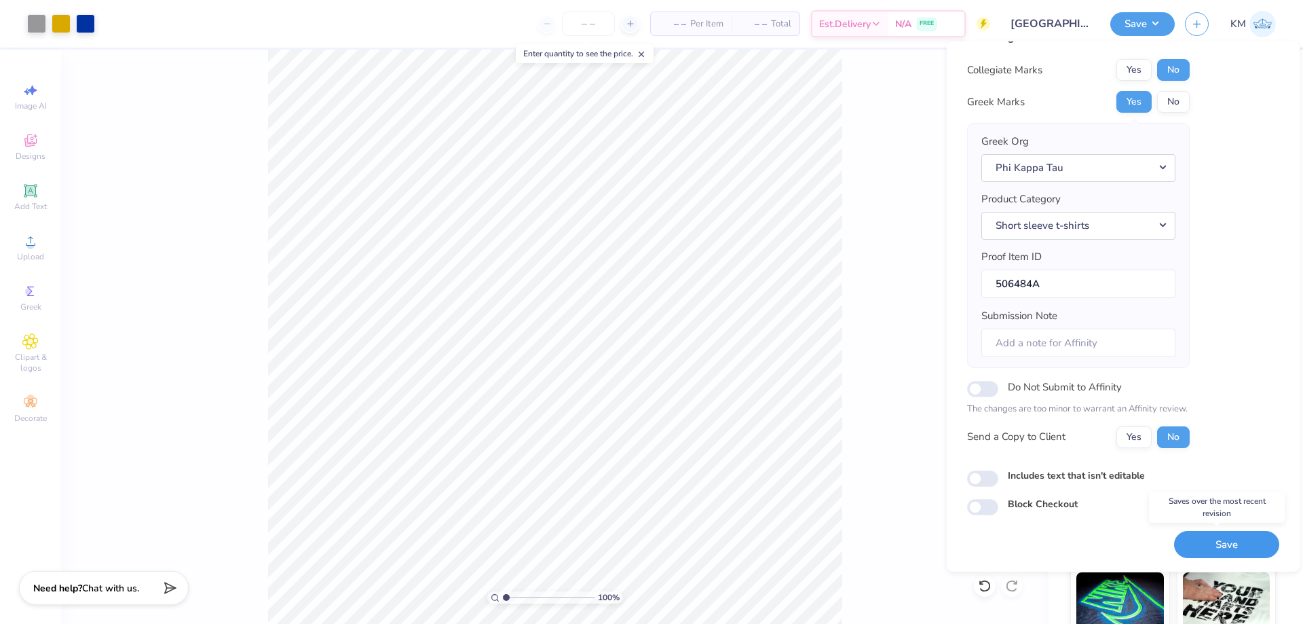
click at [1195, 538] on button "Save" at bounding box center [1226, 545] width 105 height 28
